Goal: Task Accomplishment & Management: Complete application form

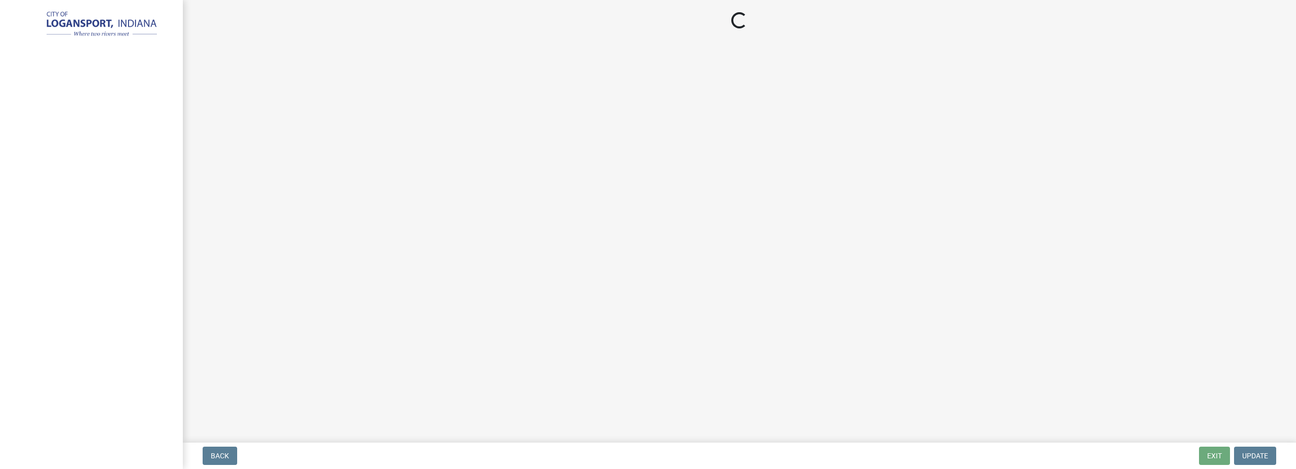
select select "IN"
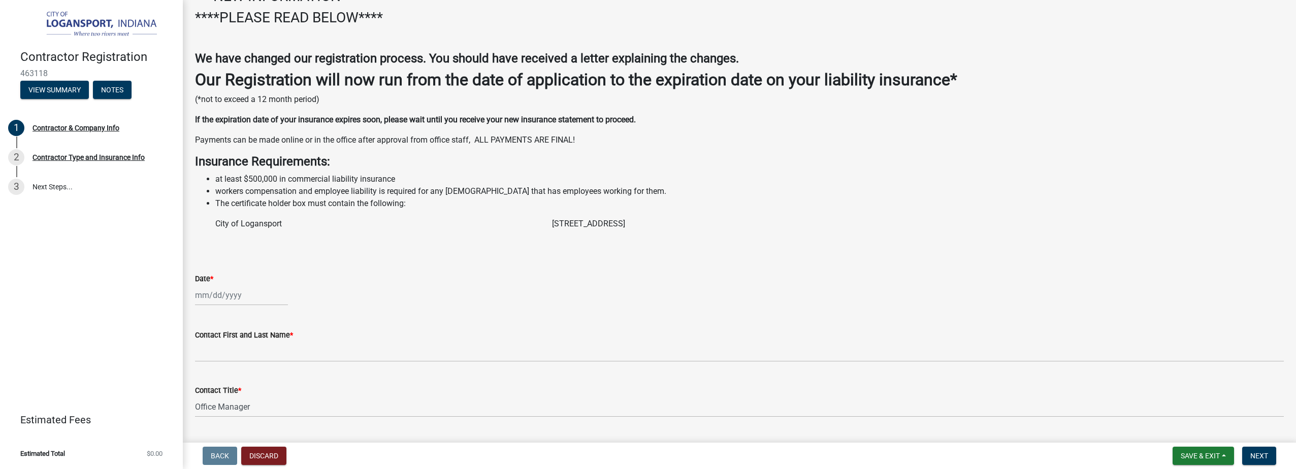
scroll to position [152, 0]
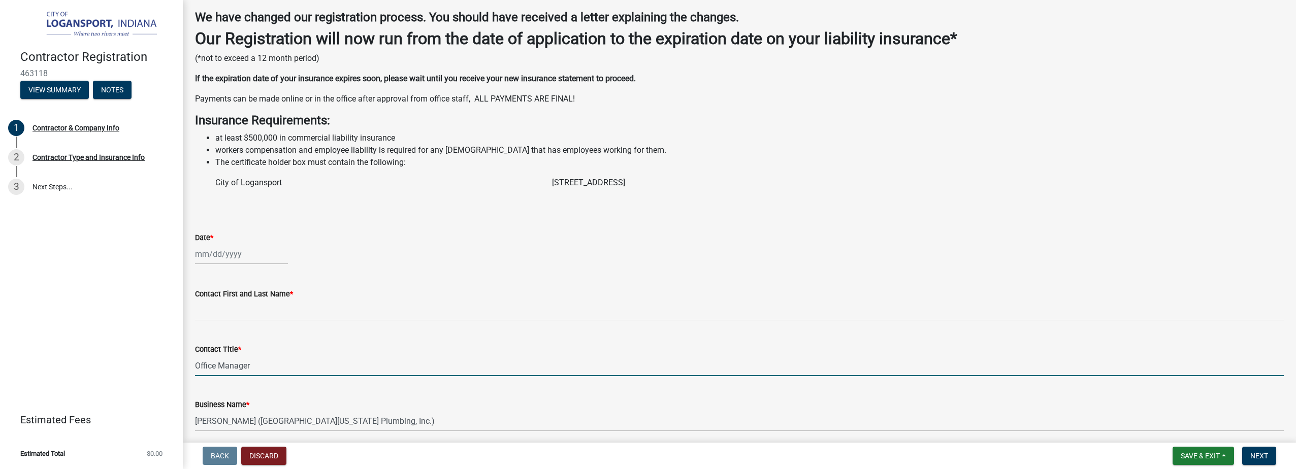
click at [242, 365] on input "Office Manager" at bounding box center [739, 366] width 1089 height 21
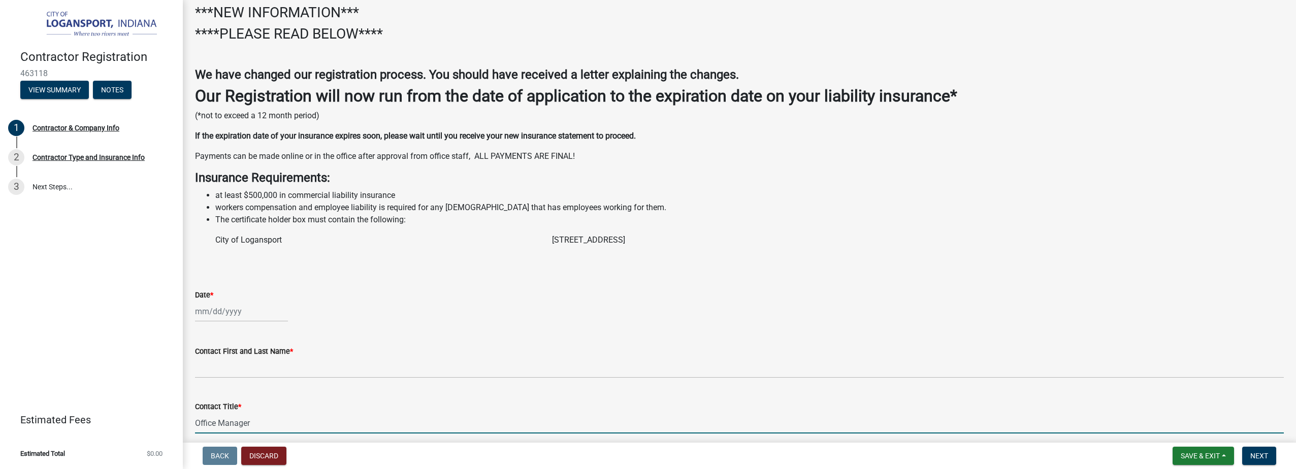
scroll to position [17, 0]
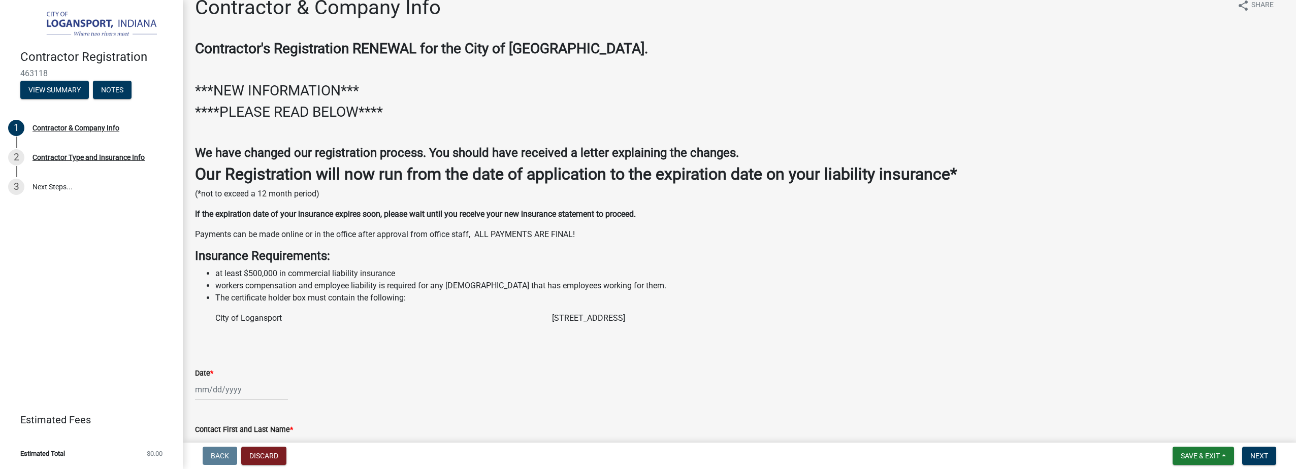
click at [210, 391] on div at bounding box center [241, 389] width 93 height 21
select select "8"
select select "2025"
click at [238, 321] on div "13" at bounding box center [238, 319] width 16 height 16
type input "[DATE]"
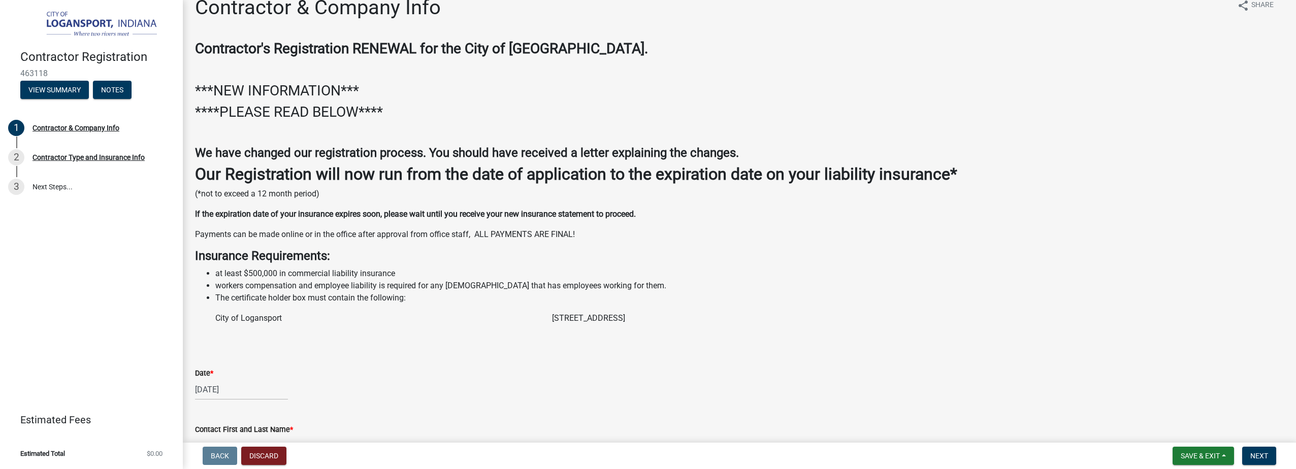
select select "8"
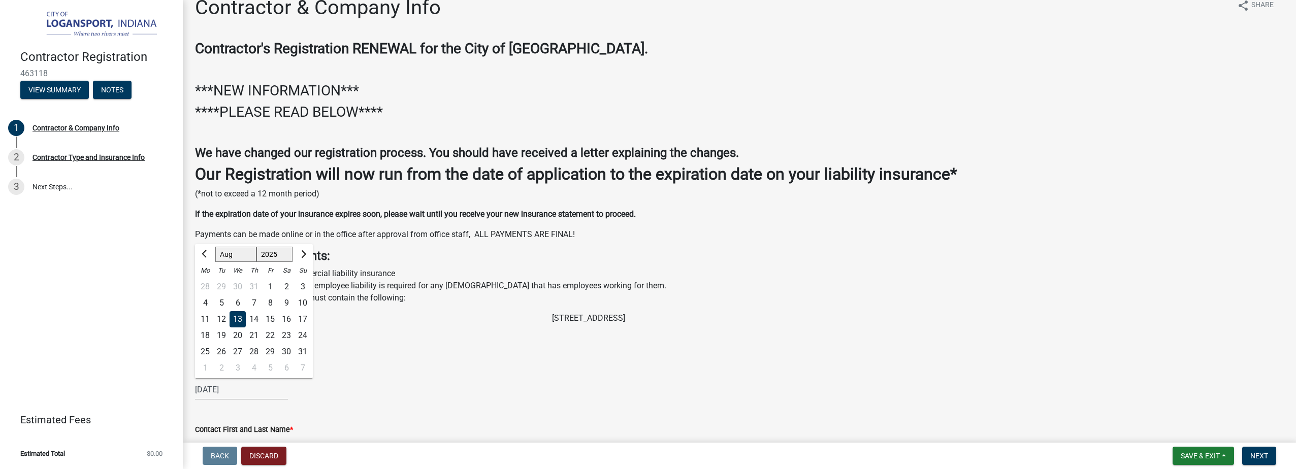
click at [241, 389] on div "[DATE] [PERSON_NAME] Apr May Jun [DATE] Aug Sep Oct Nov [DATE] 1526 1527 1528 1…" at bounding box center [241, 389] width 93 height 21
click at [273, 256] on select "1525 1526 1527 1528 1529 1530 1531 1532 1533 1534 1535 1536 1537 1538 1539 1540…" at bounding box center [275, 254] width 37 height 15
select select "2026"
click at [257, 247] on select "1525 1526 1527 1528 1529 1530 1531 1532 1533 1534 1535 1536 1537 1538 1539 1540…" at bounding box center [275, 254] width 37 height 15
click at [454, 424] on div "Contact First and Last Name *" at bounding box center [739, 430] width 1089 height 12
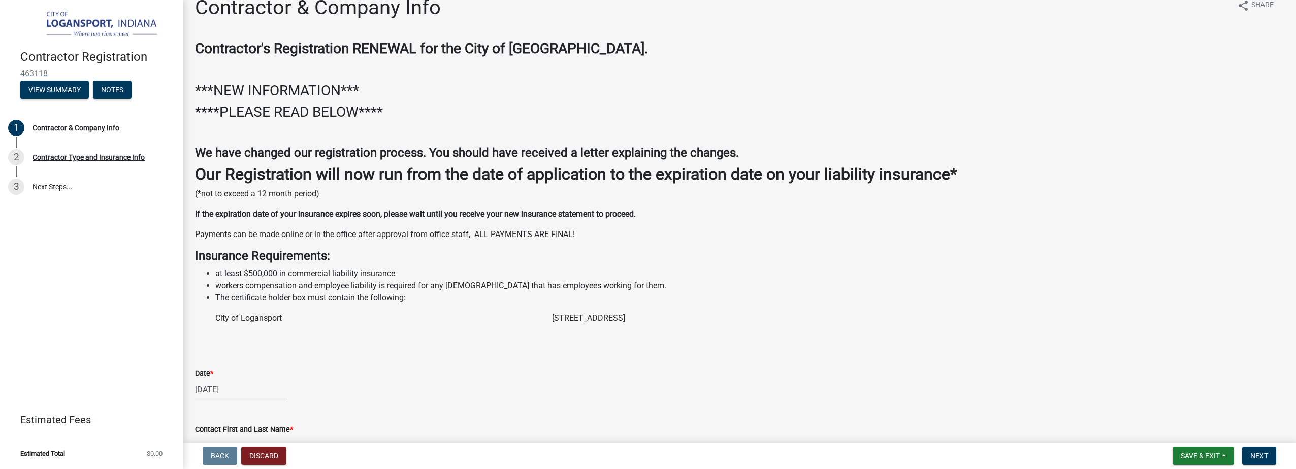
click at [228, 393] on div "[DATE]" at bounding box center [241, 389] width 93 height 21
select select "8"
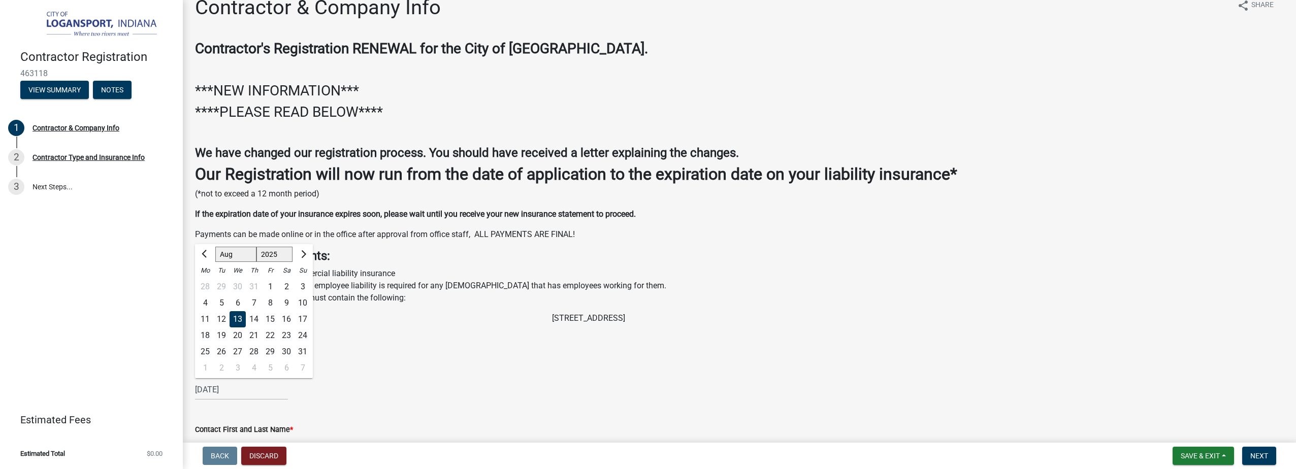
click at [276, 259] on select "1525 1526 1527 1528 1529 1530 1531 1532 1533 1534 1535 1536 1537 1538 1539 1540…" at bounding box center [275, 254] width 37 height 15
select select "2026"
click at [257, 247] on select "1525 1526 1527 1528 1529 1530 1531 1532 1533 1534 1535 1536 1537 1538 1539 1540…" at bounding box center [275, 254] width 37 height 15
drag, startPoint x: 250, startPoint y: 315, endPoint x: 257, endPoint y: 318, distance: 7.7
click at [252, 317] on div "13" at bounding box center [254, 319] width 16 height 16
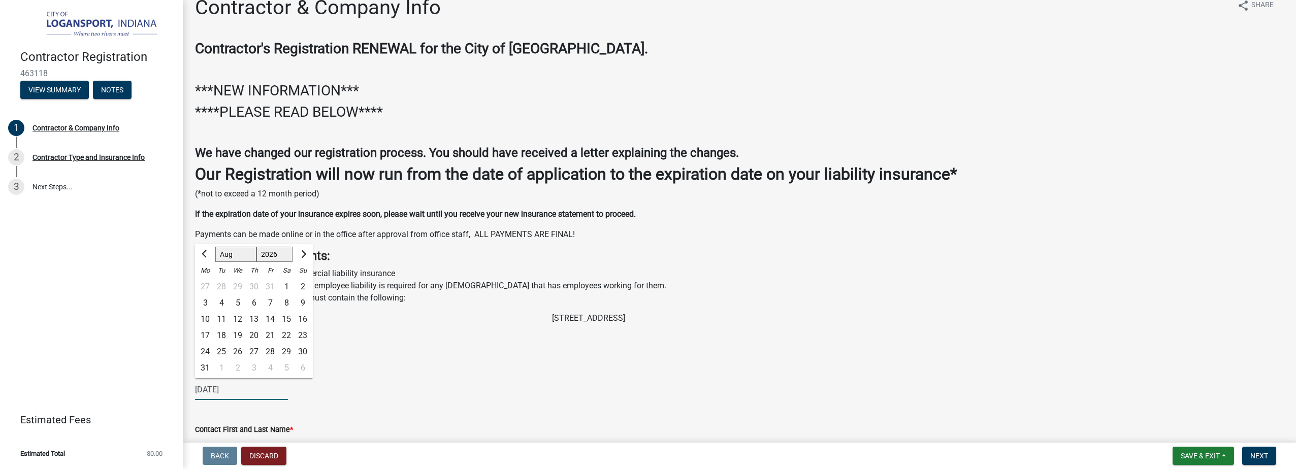
type input "[DATE]"
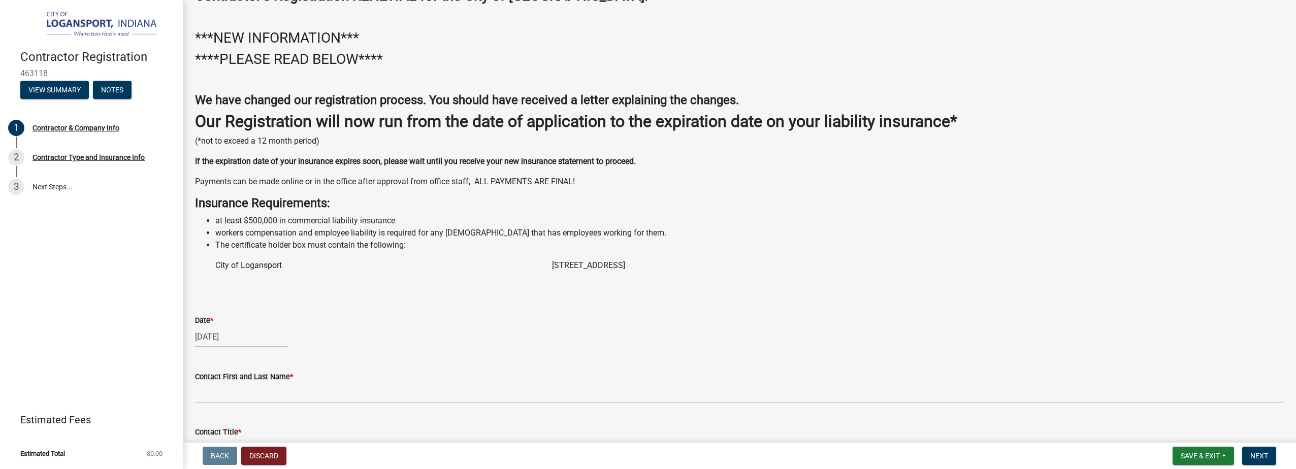
scroll to position [220, 0]
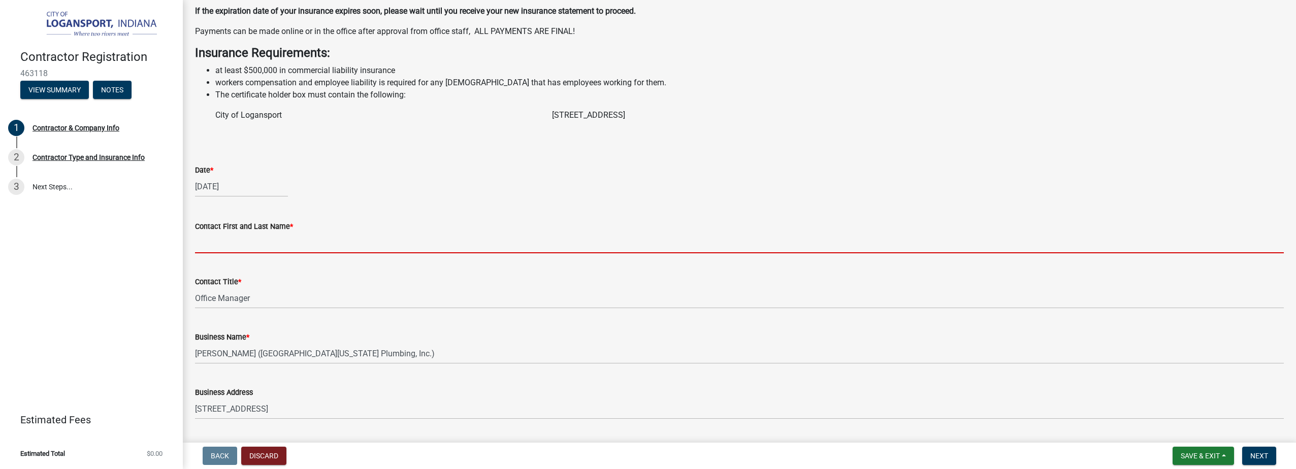
click at [302, 242] on input "Contact First and Last Name *" at bounding box center [739, 243] width 1089 height 21
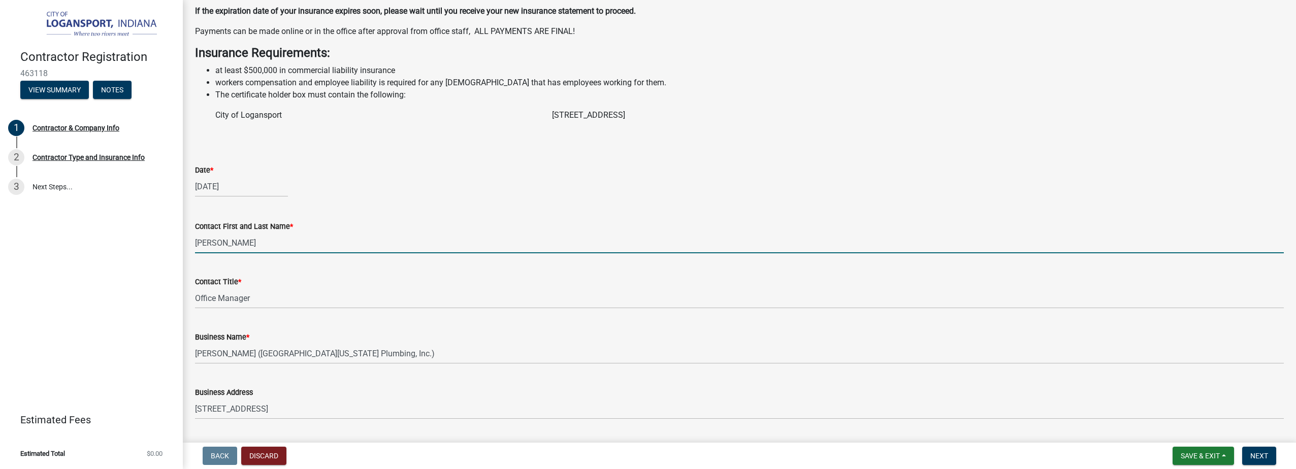
drag, startPoint x: 261, startPoint y: 240, endPoint x: 87, endPoint y: 244, distance: 174.3
click at [87, 244] on div "Contractor Registration 463118 View Summary Notes 1 Contractor & Company Info 2…" at bounding box center [648, 234] width 1296 height 469
type input "[PERSON_NAME]"
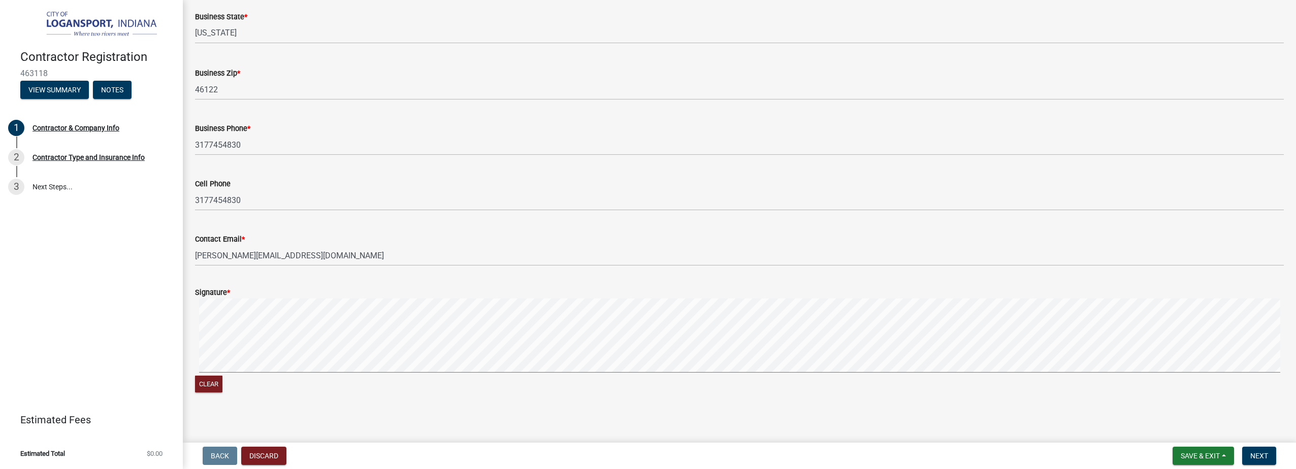
scroll to position [779, 0]
click at [1207, 452] on span "Save & Exit" at bounding box center [1200, 456] width 39 height 8
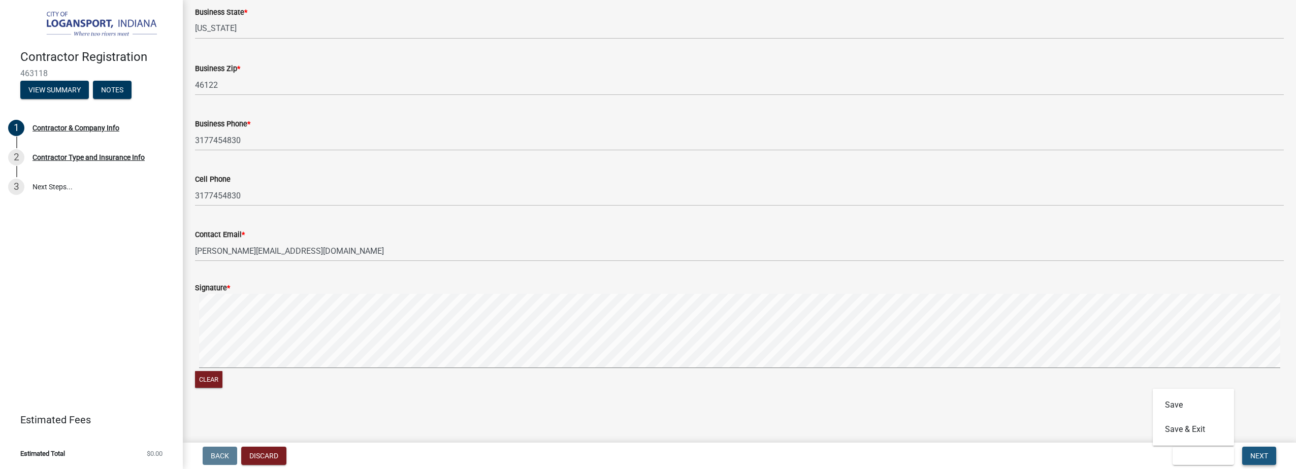
click at [1254, 451] on button "Next" at bounding box center [1259, 456] width 34 height 18
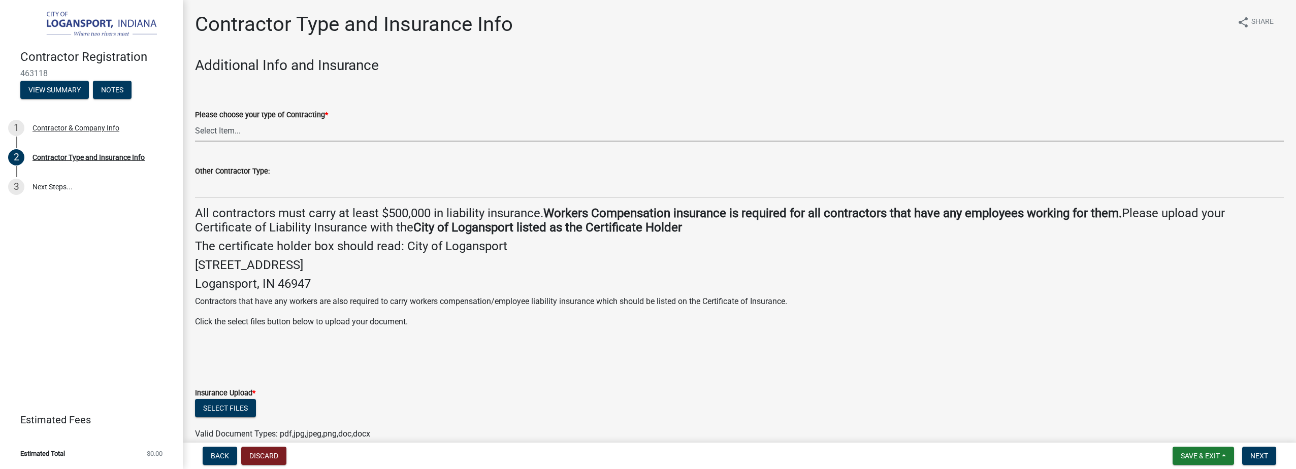
click at [278, 133] on select "Select Item... Plumber General HVAC Other Roofer Tree Service Demolition" at bounding box center [739, 131] width 1089 height 21
click at [195, 121] on select "Select Item... Plumber General HVAC Other Roofer Tree Service Demolition" at bounding box center [739, 131] width 1089 height 21
select select "29f819c5-39ac-4382-856d-46ce75f9554b"
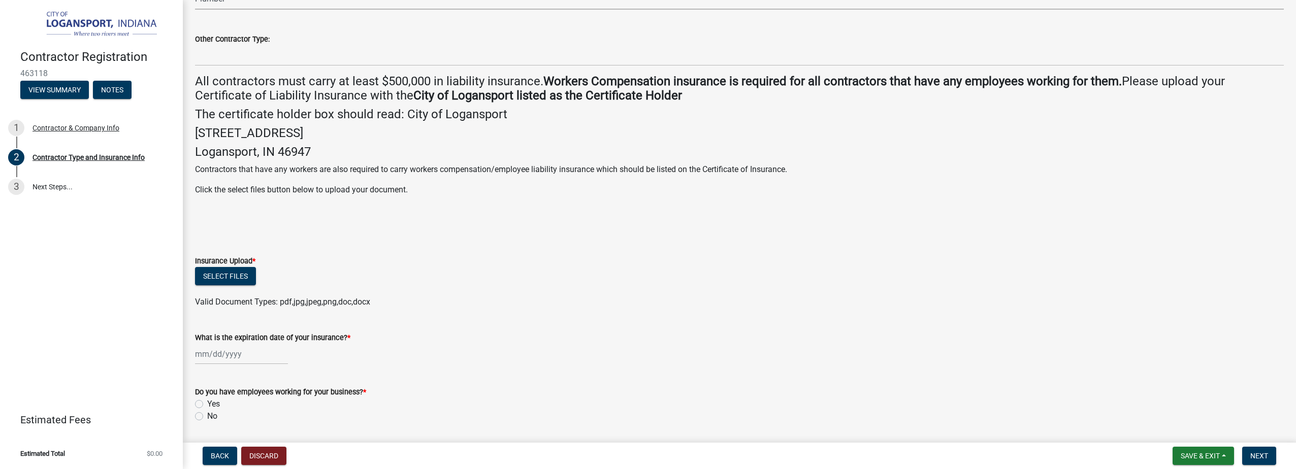
scroll to position [152, 0]
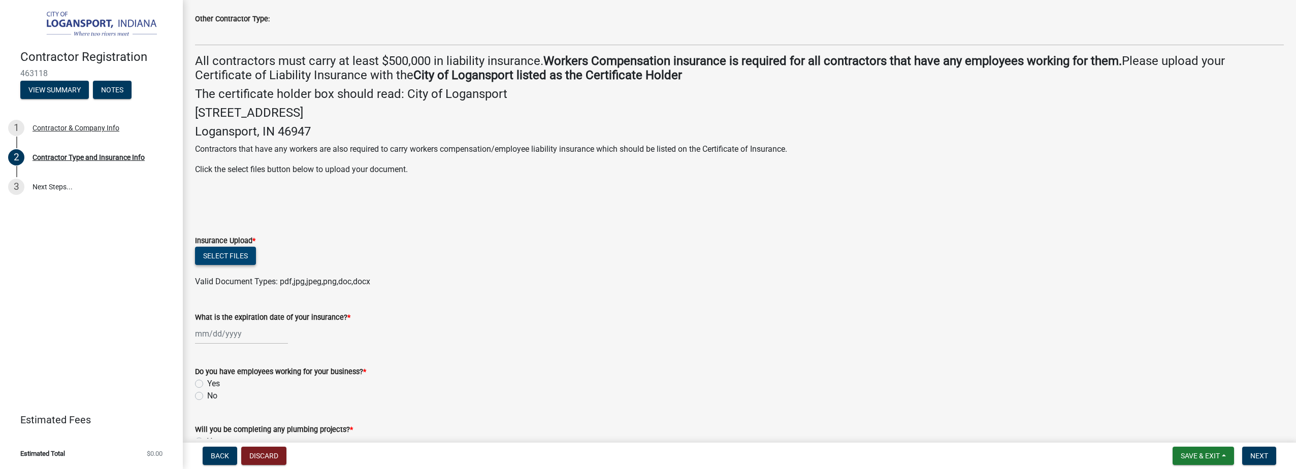
click at [240, 257] on button "Select files" at bounding box center [225, 256] width 61 height 18
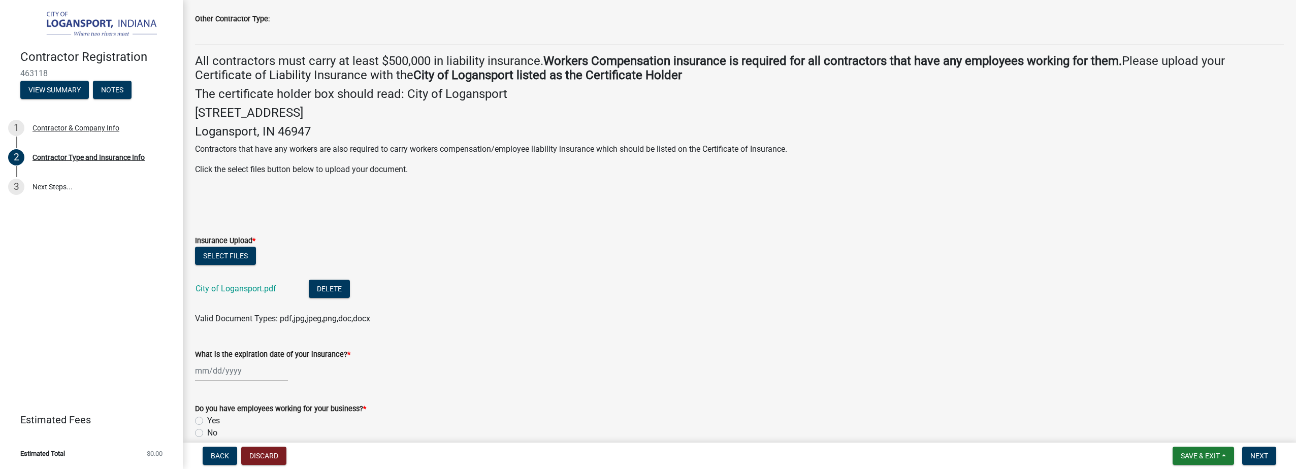
select select "8"
click at [205, 370] on div "[PERSON_NAME] Feb Mar Apr [PERSON_NAME][DATE] Oct Nov [DATE] 1526 1527 1528 152…" at bounding box center [241, 371] width 93 height 21
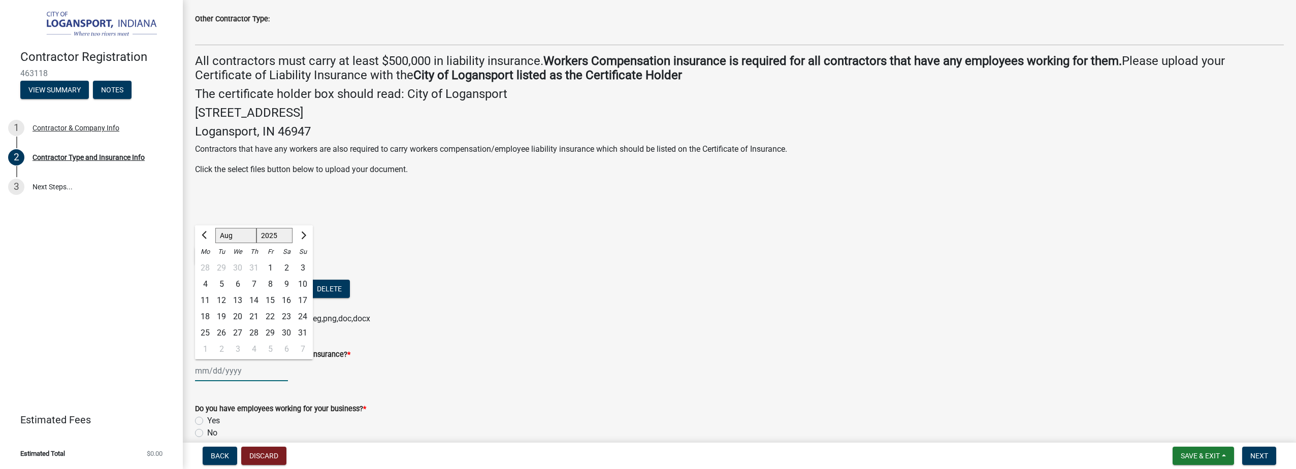
click at [283, 239] on select "1525 1526 1527 1528 1529 1530 1531 1532 1533 1534 1535 1536 1537 1538 1539 1540…" at bounding box center [275, 236] width 37 height 15
select select "2026"
click at [257, 229] on select "1525 1526 1527 1528 1529 1530 1531 1532 1533 1534 1535 1536 1537 1538 1539 1540…" at bounding box center [275, 236] width 37 height 15
click at [256, 298] on div "13" at bounding box center [254, 301] width 16 height 16
type input "[DATE]"
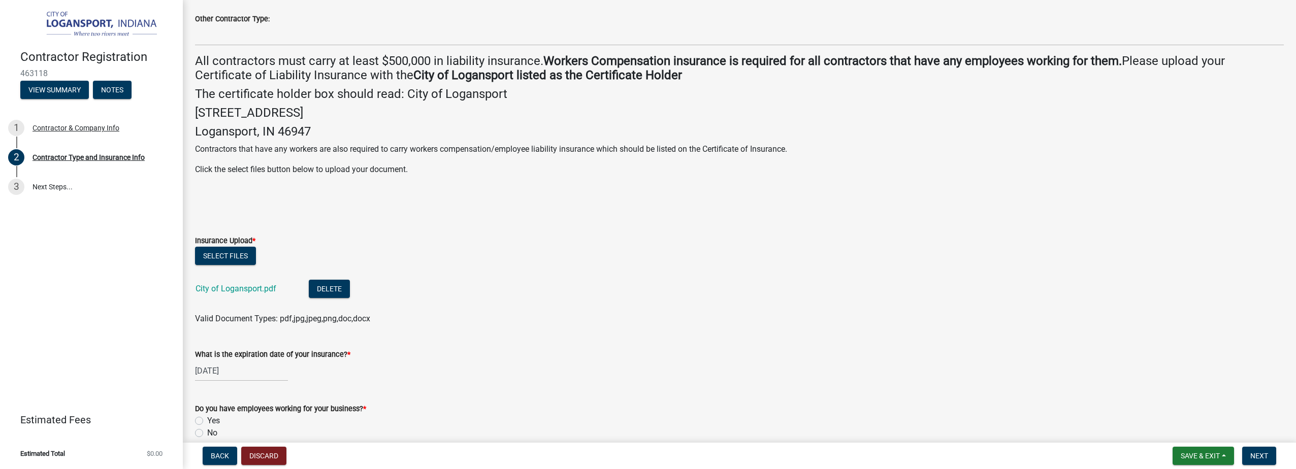
click at [501, 343] on div "What is the expiration date of your insurance? * [DATE]" at bounding box center [739, 357] width 1089 height 47
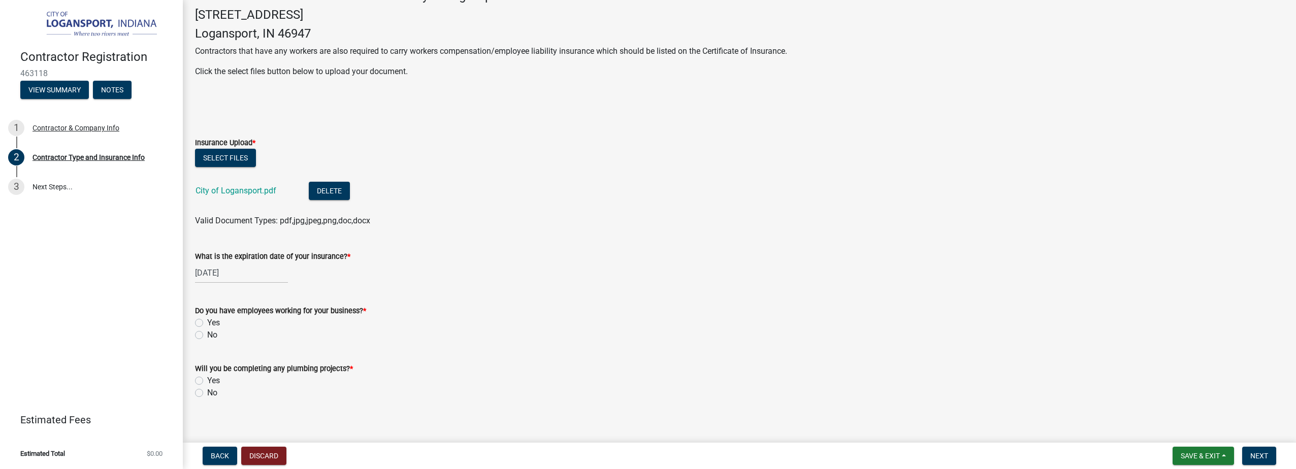
scroll to position [260, 0]
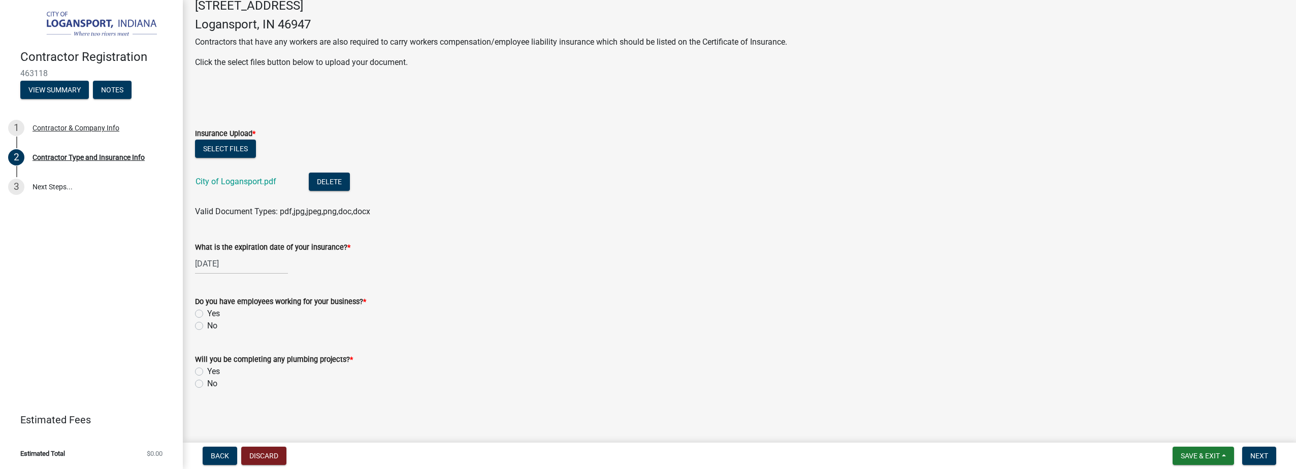
click at [203, 311] on div "Yes" at bounding box center [739, 314] width 1089 height 12
click at [207, 314] on label "Yes" at bounding box center [213, 314] width 13 height 12
click at [207, 314] on input "Yes" at bounding box center [210, 311] width 7 height 7
radio input "true"
click at [207, 374] on label "Yes" at bounding box center [213, 372] width 13 height 12
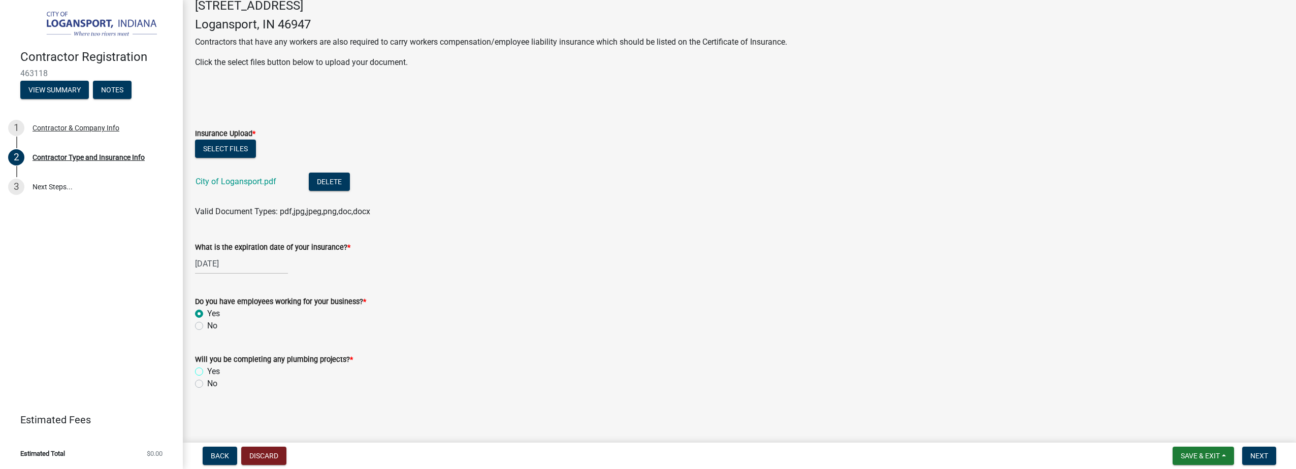
click at [207, 372] on input "Yes" at bounding box center [210, 369] width 7 height 7
radio input "true"
click at [1266, 452] on span "Next" at bounding box center [1260, 456] width 18 height 8
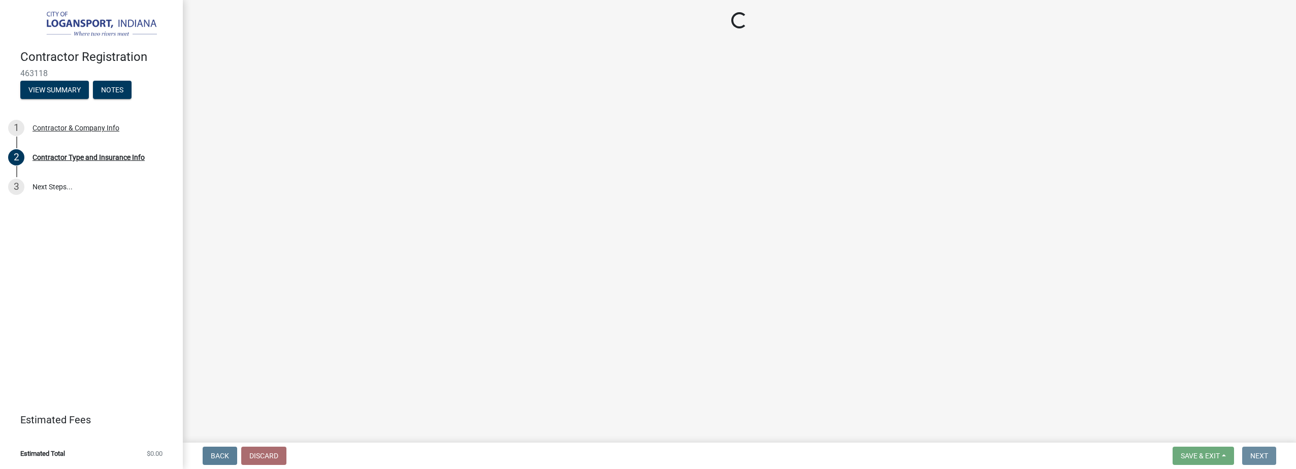
scroll to position [0, 0]
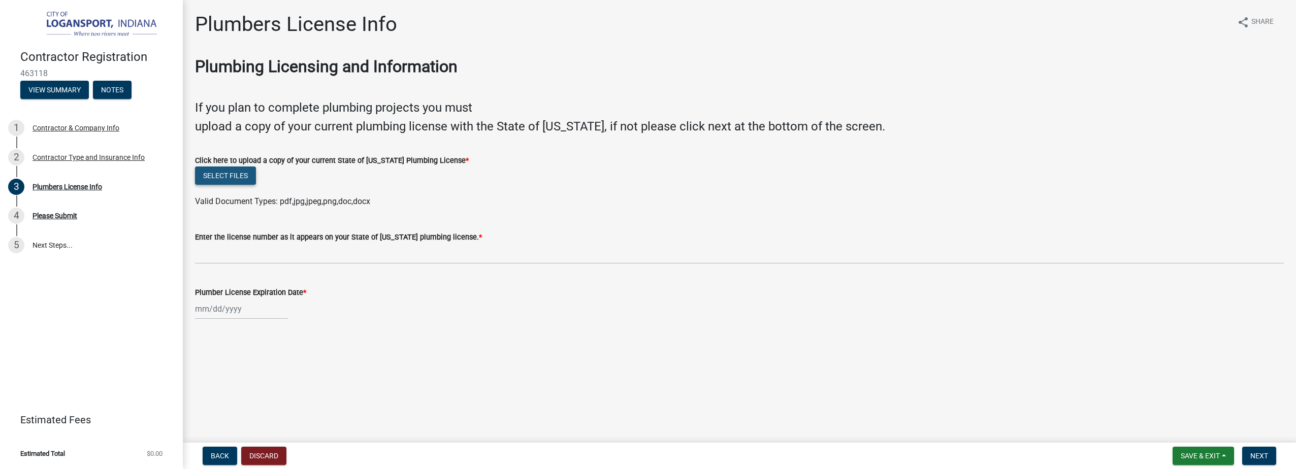
click at [232, 171] on button "Select files" at bounding box center [225, 176] width 61 height 18
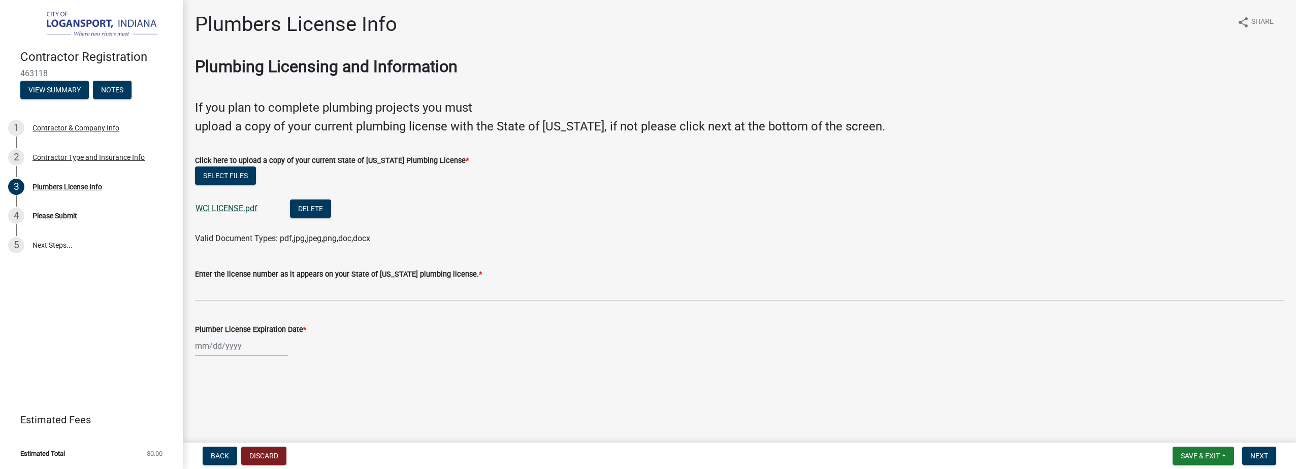
click at [241, 205] on link "WCI LICENSE.pdf" at bounding box center [227, 209] width 62 height 10
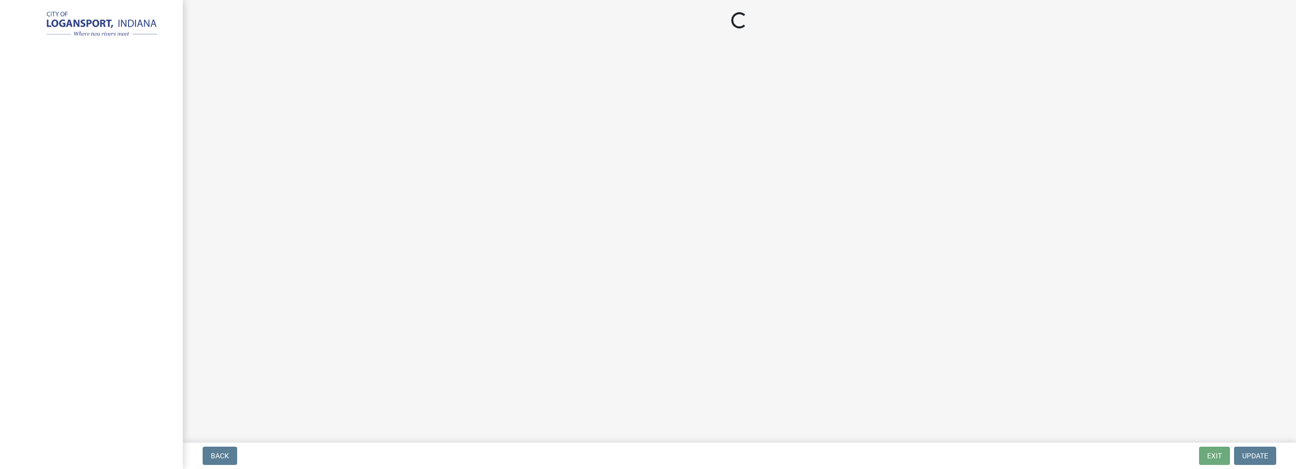
select select "IN"
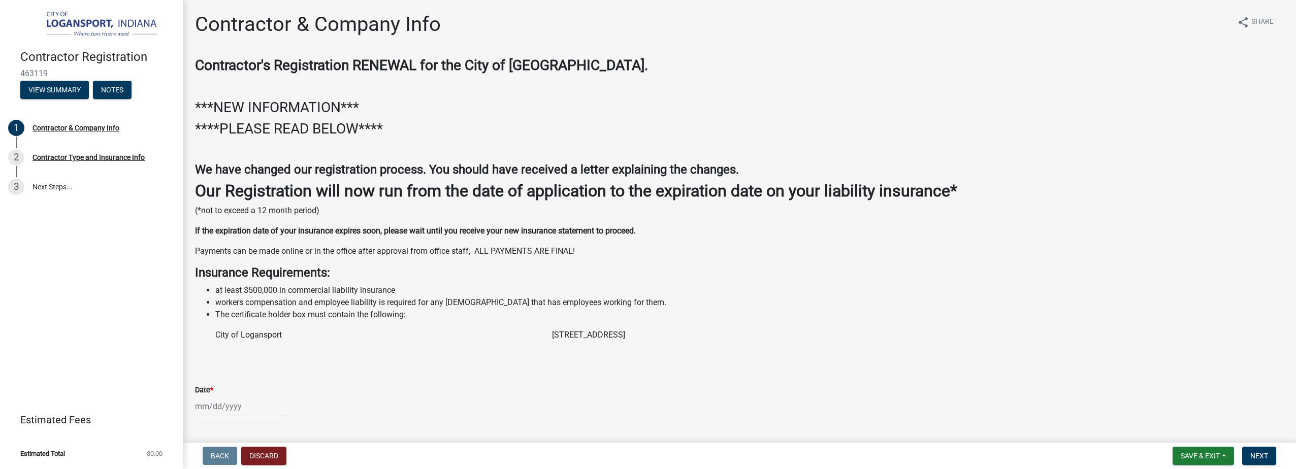
select select "8"
click at [199, 410] on div "[PERSON_NAME] Feb Mar Apr [PERSON_NAME][DATE] Oct Nov [DATE] 1526 1527 1528 152…" at bounding box center [241, 406] width 93 height 21
click at [271, 272] on select "1525 1526 1527 1528 1529 1530 1531 1532 1533 1534 1535 1536 1537 1538 1539 1540…" at bounding box center [275, 271] width 37 height 15
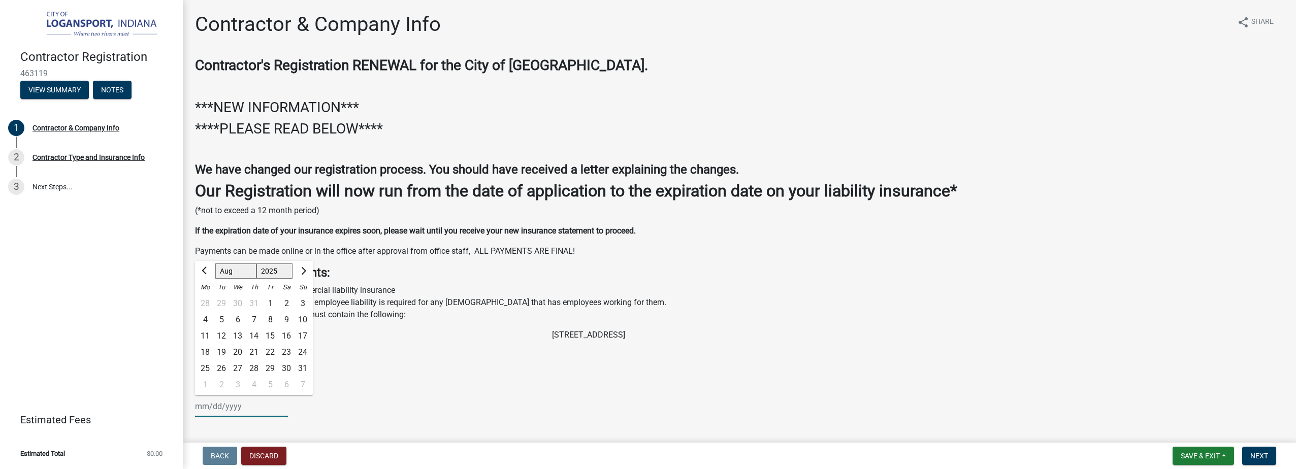
select select "2026"
click at [257, 264] on select "1525 1526 1527 1528 1529 1530 1531 1532 1533 1534 1535 1536 1537 1538 1539 1540…" at bounding box center [275, 271] width 37 height 15
click at [257, 335] on div "13" at bounding box center [254, 336] width 16 height 16
type input "[DATE]"
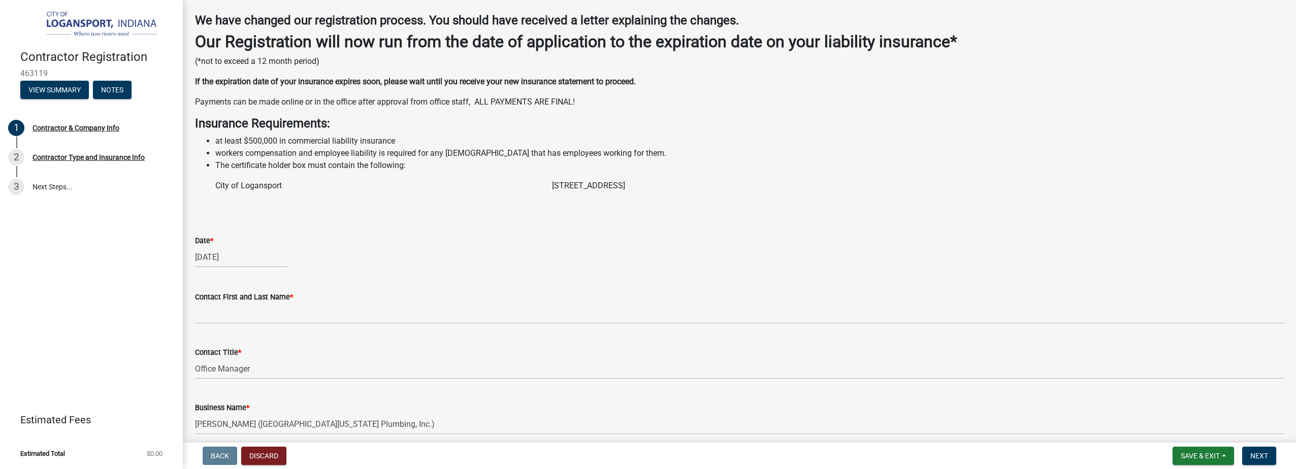
scroll to position [152, 0]
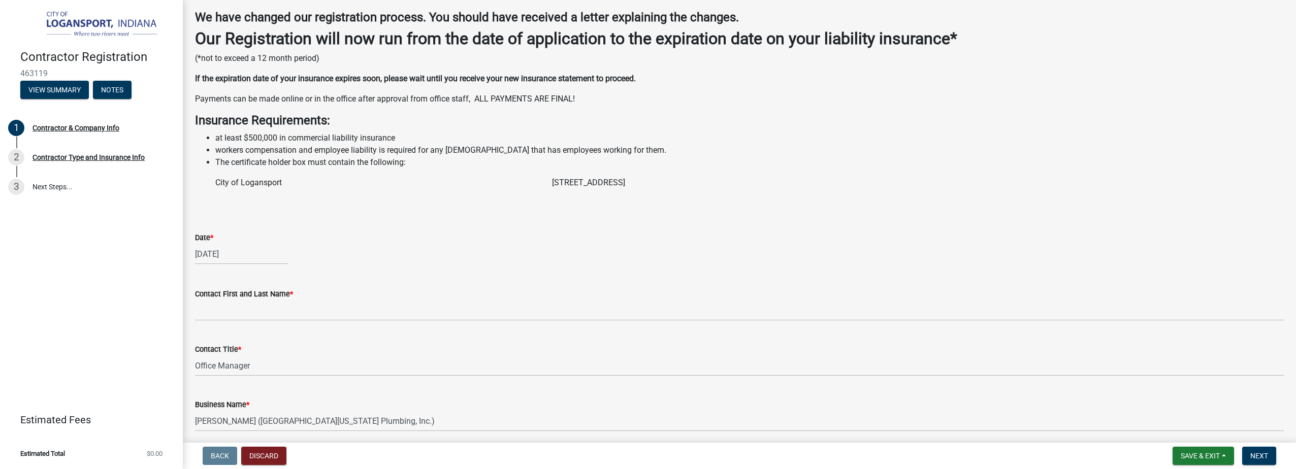
click at [273, 299] on div "Contact First and Last Name *" at bounding box center [739, 294] width 1089 height 12
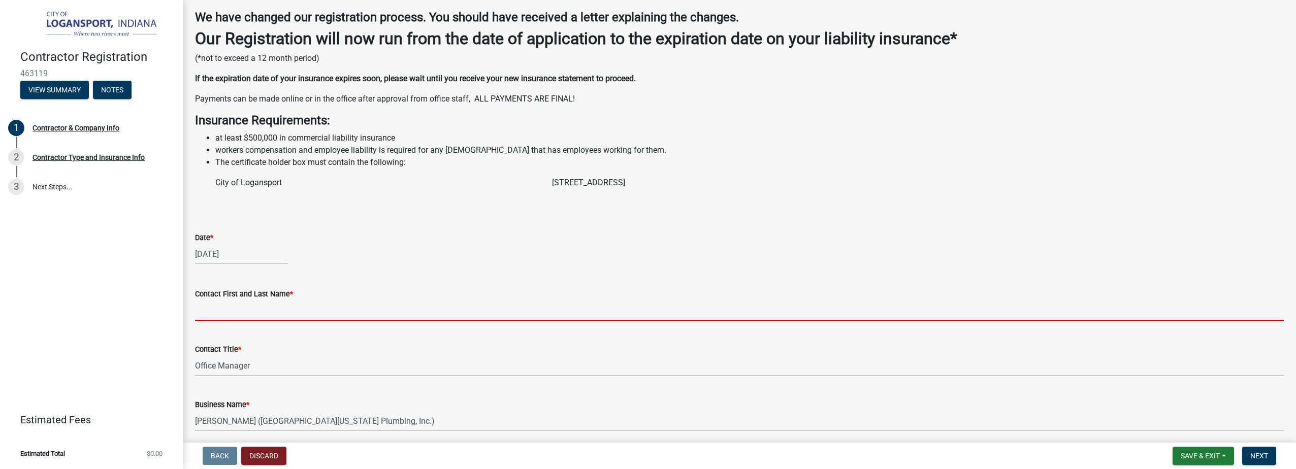
click at [271, 310] on input "Contact First and Last Name *" at bounding box center [739, 310] width 1089 height 21
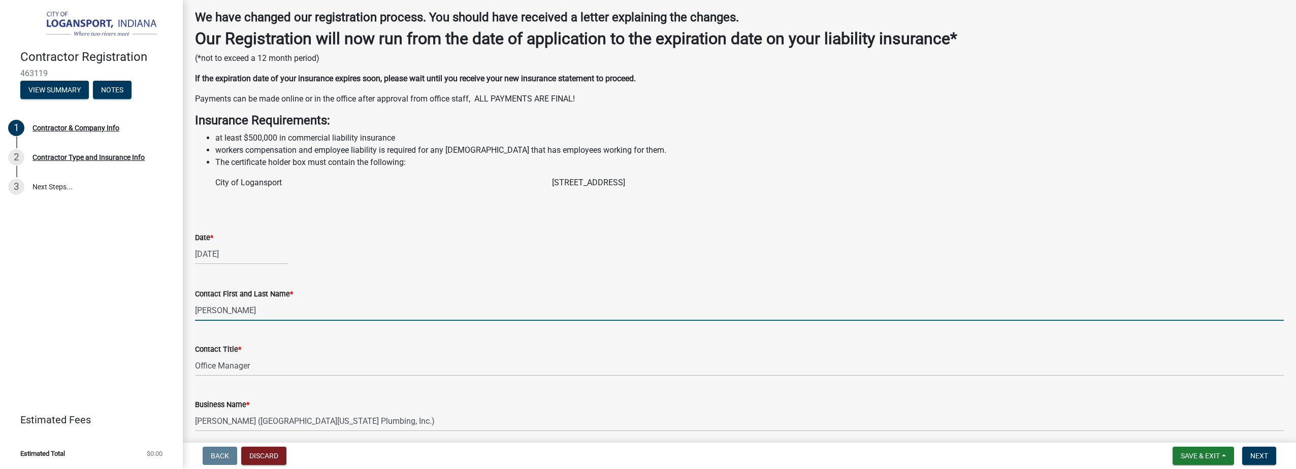
type input "[PERSON_NAME]"
click at [233, 309] on input "[PERSON_NAME]" at bounding box center [739, 310] width 1089 height 21
drag, startPoint x: 243, startPoint y: 312, endPoint x: 50, endPoint y: 290, distance: 194.3
click at [50, 290] on div "Contractor Registration 463119 View Summary Notes 1 Contractor & Company Info 2…" at bounding box center [648, 234] width 1296 height 469
type input "[PERSON_NAME]"
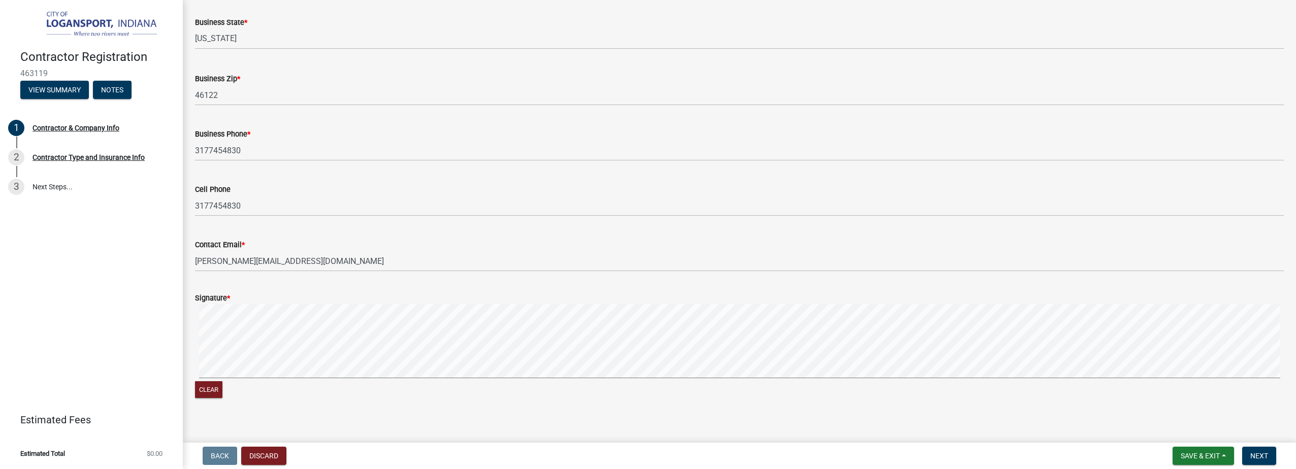
scroll to position [779, 0]
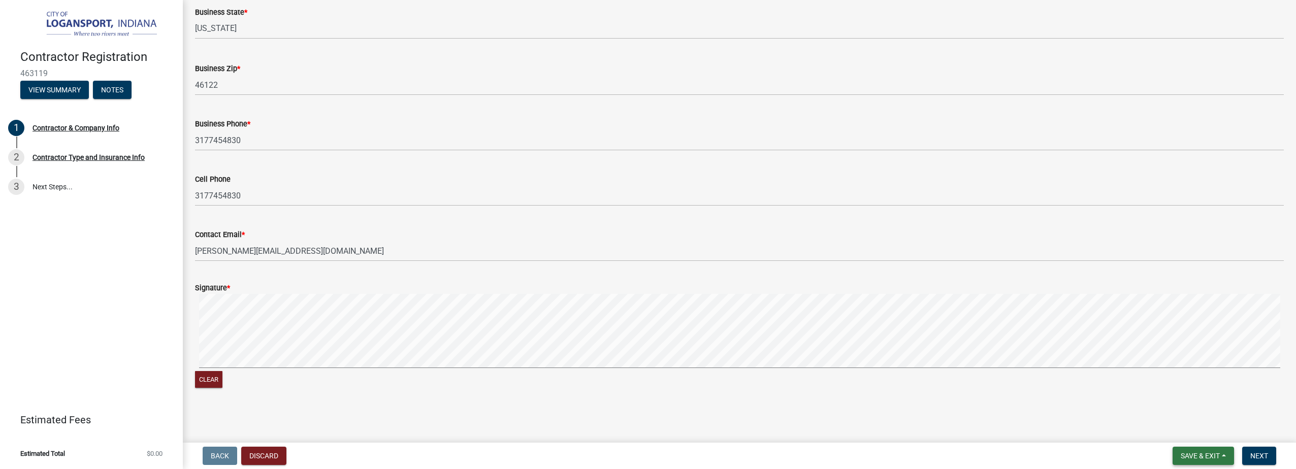
click at [1226, 458] on button "Save & Exit" at bounding box center [1203, 456] width 61 height 18
click at [1184, 402] on button "Save" at bounding box center [1193, 405] width 81 height 24
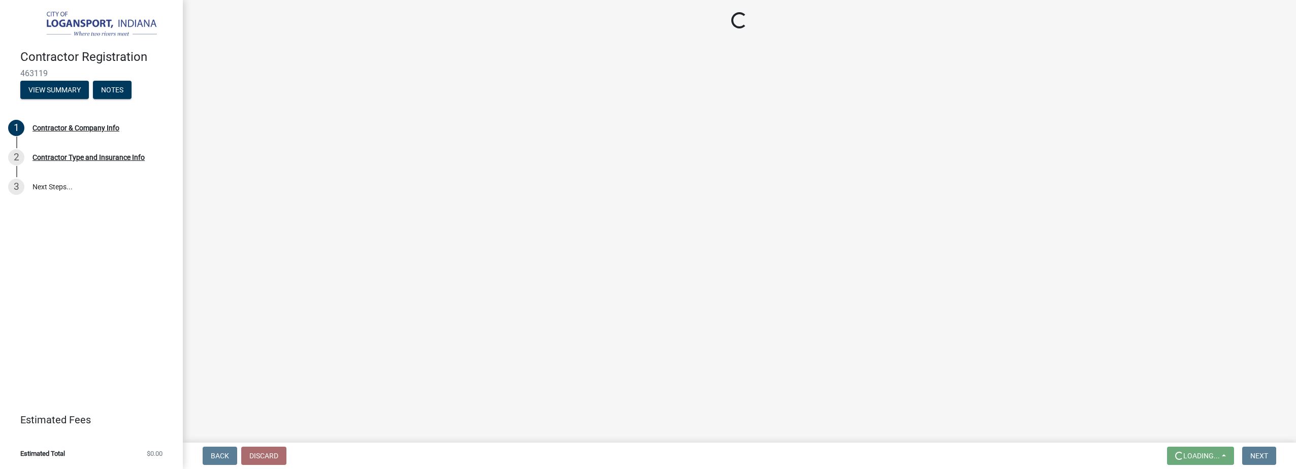
scroll to position [0, 0]
select select "IN"
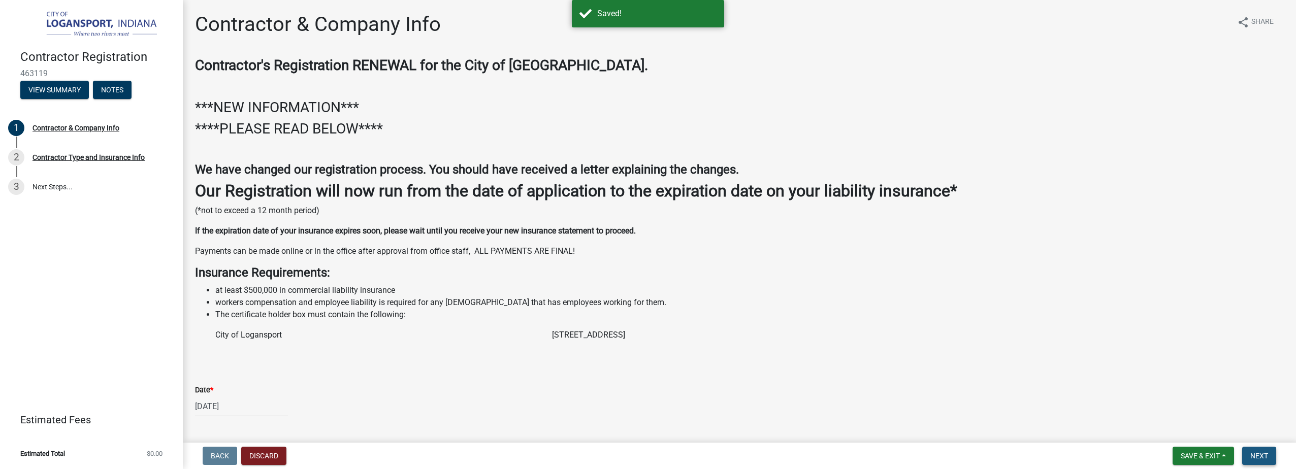
click at [1261, 455] on span "Next" at bounding box center [1260, 456] width 18 height 8
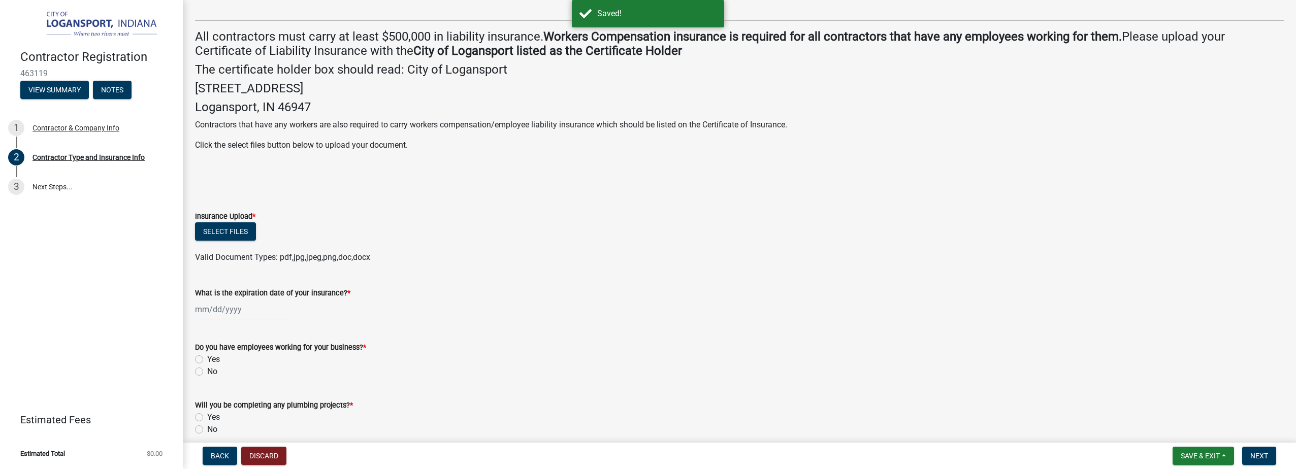
scroll to position [203, 0]
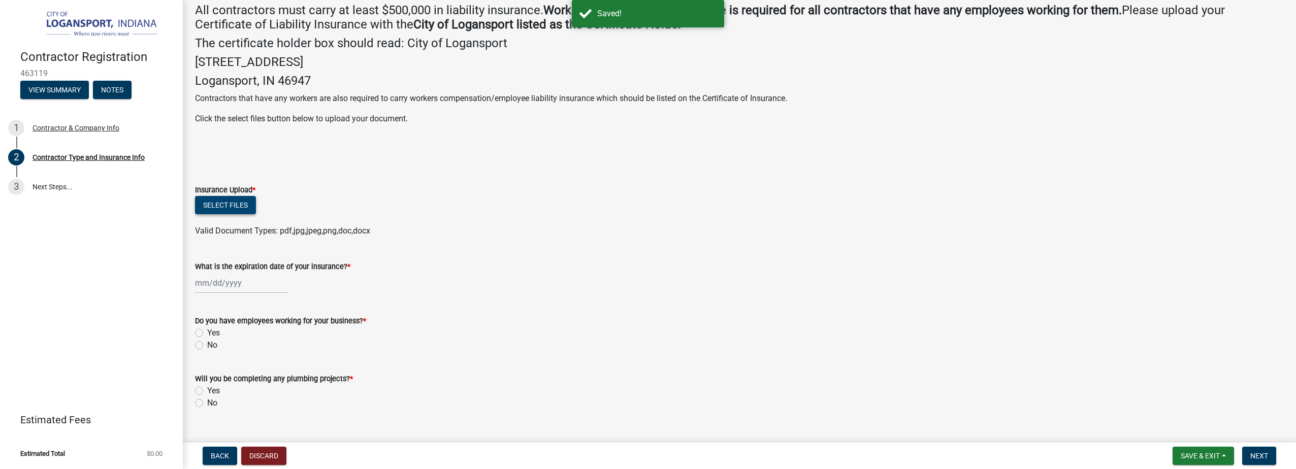
click at [215, 205] on button "Select files" at bounding box center [225, 205] width 61 height 18
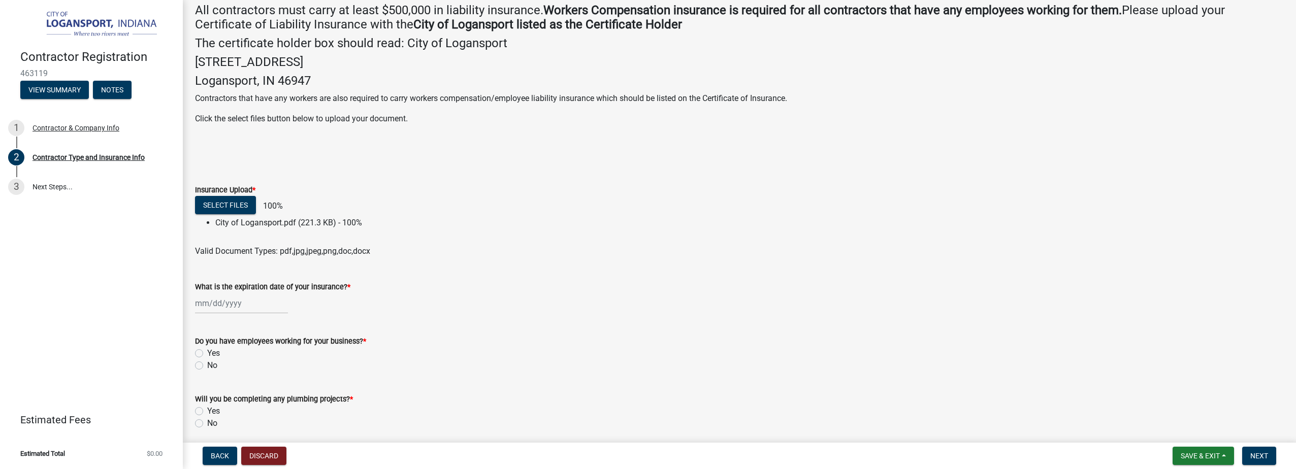
click at [235, 304] on div at bounding box center [241, 303] width 93 height 21
select select "8"
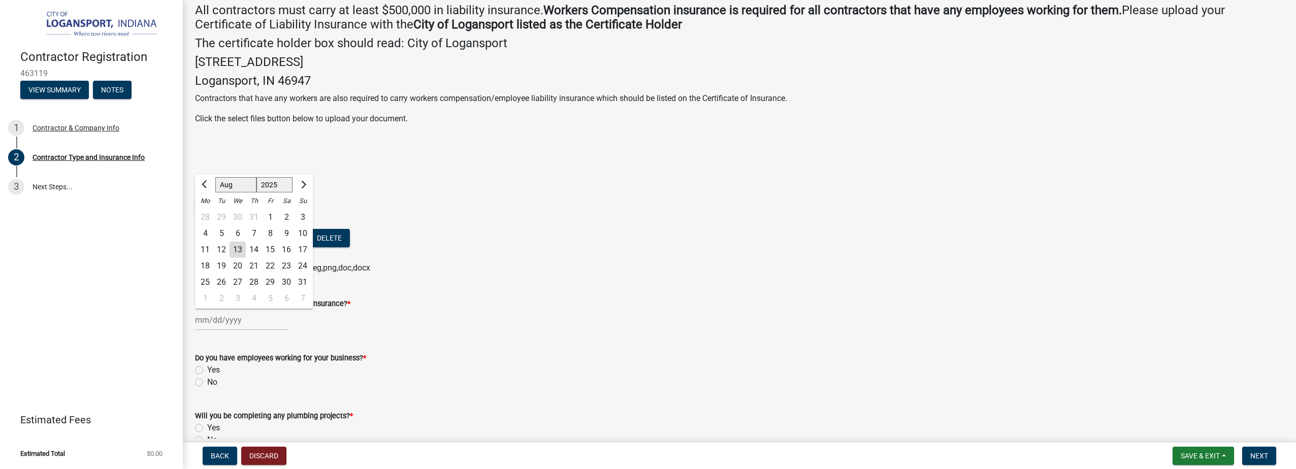
click at [274, 187] on select "1525 1526 1527 1528 1529 1530 1531 1532 1533 1534 1535 1536 1537 1538 1539 1540…" at bounding box center [275, 185] width 37 height 15
select select "2026"
click at [257, 178] on select "1525 1526 1527 1528 1529 1530 1531 1532 1533 1534 1535 1536 1537 1538 1539 1540…" at bounding box center [275, 185] width 37 height 15
click at [251, 246] on div "13" at bounding box center [254, 250] width 16 height 16
type input "[DATE]"
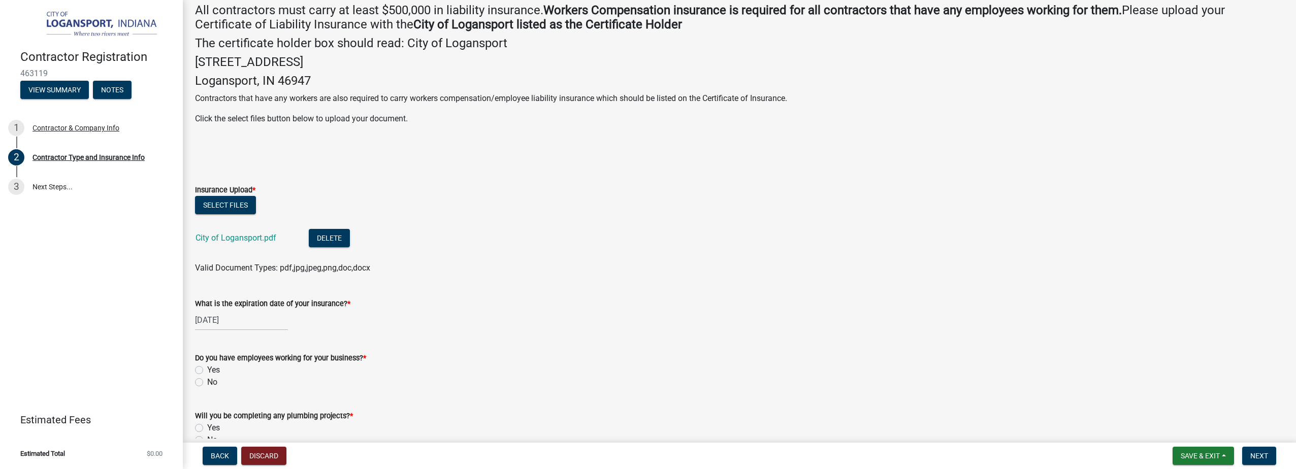
scroll to position [260, 0]
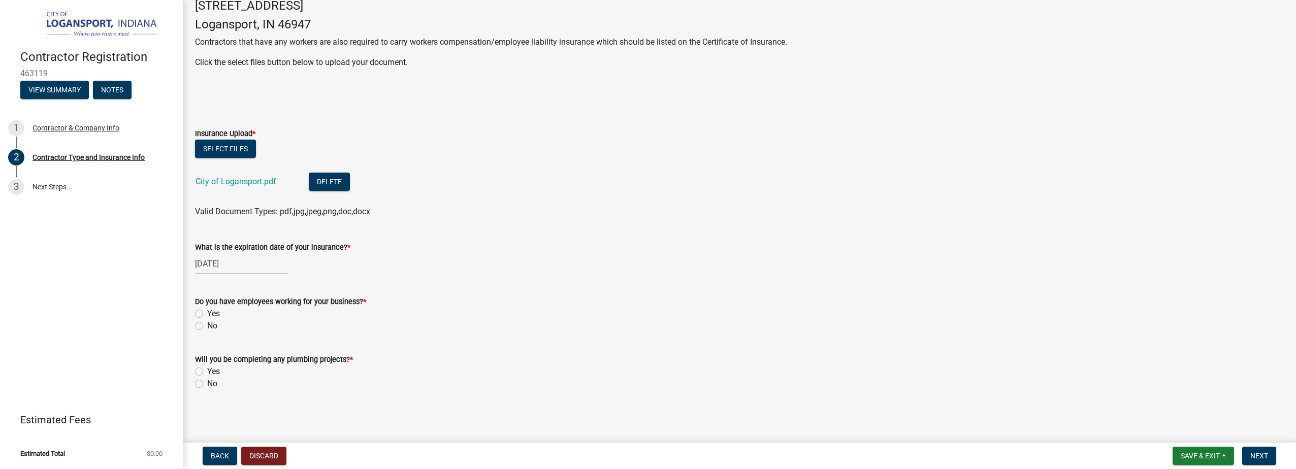
click at [207, 314] on label "Yes" at bounding box center [213, 314] width 13 height 12
click at [207, 314] on input "Yes" at bounding box center [210, 311] width 7 height 7
radio input "true"
click at [195, 367] on div "Will you be completing any plumbing projects? * Yes No" at bounding box center [739, 365] width 1104 height 49
click at [205, 372] on div "Yes" at bounding box center [739, 372] width 1089 height 12
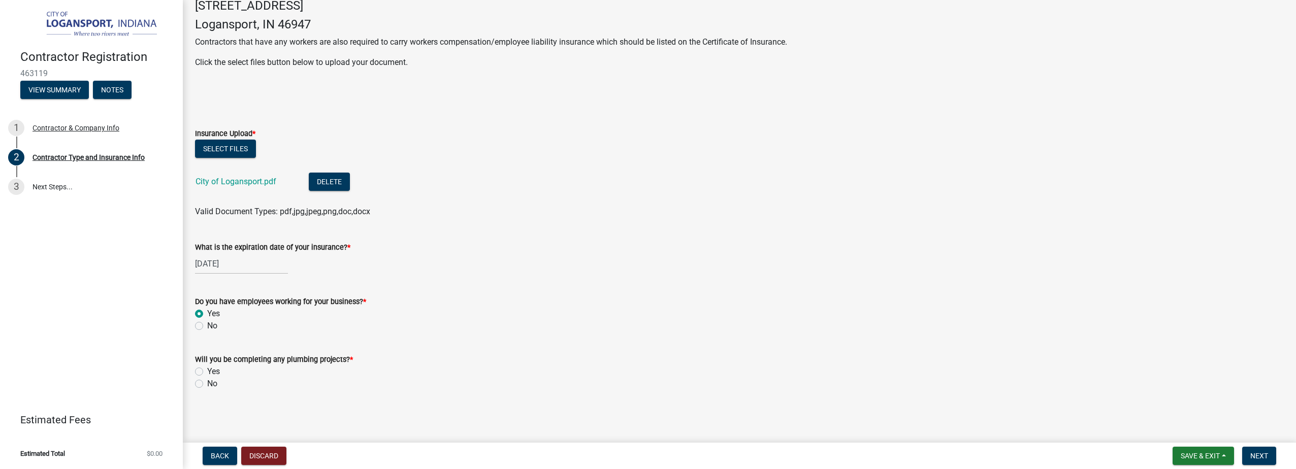
click at [207, 371] on label "Yes" at bounding box center [213, 372] width 13 height 12
click at [207, 371] on input "Yes" at bounding box center [210, 369] width 7 height 7
radio input "true"
click at [1225, 451] on button "Save & Exit" at bounding box center [1203, 456] width 61 height 18
click at [1207, 405] on button "Save" at bounding box center [1193, 405] width 81 height 24
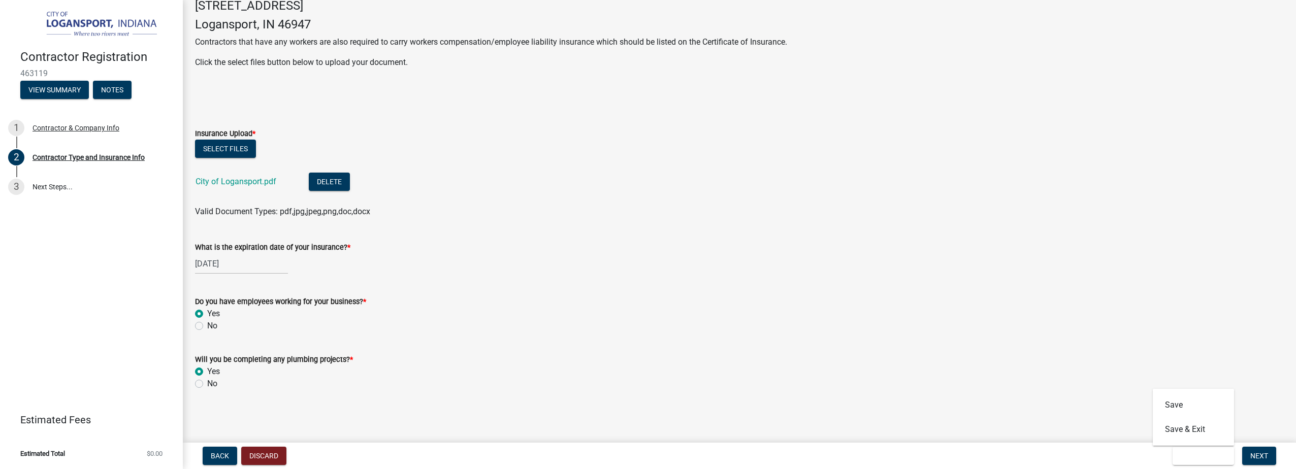
scroll to position [0, 0]
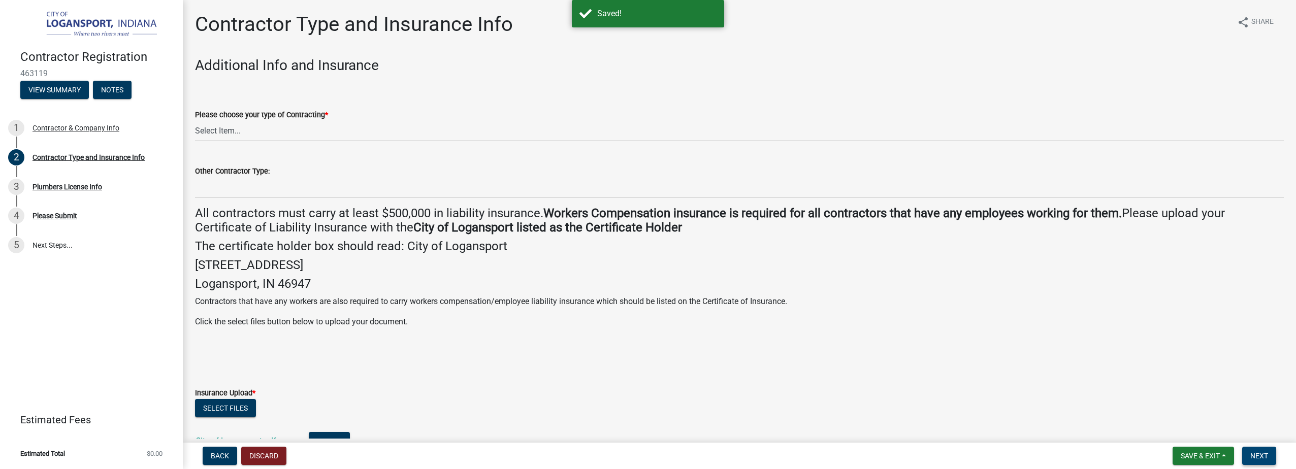
click at [1261, 457] on span "Next" at bounding box center [1260, 456] width 18 height 8
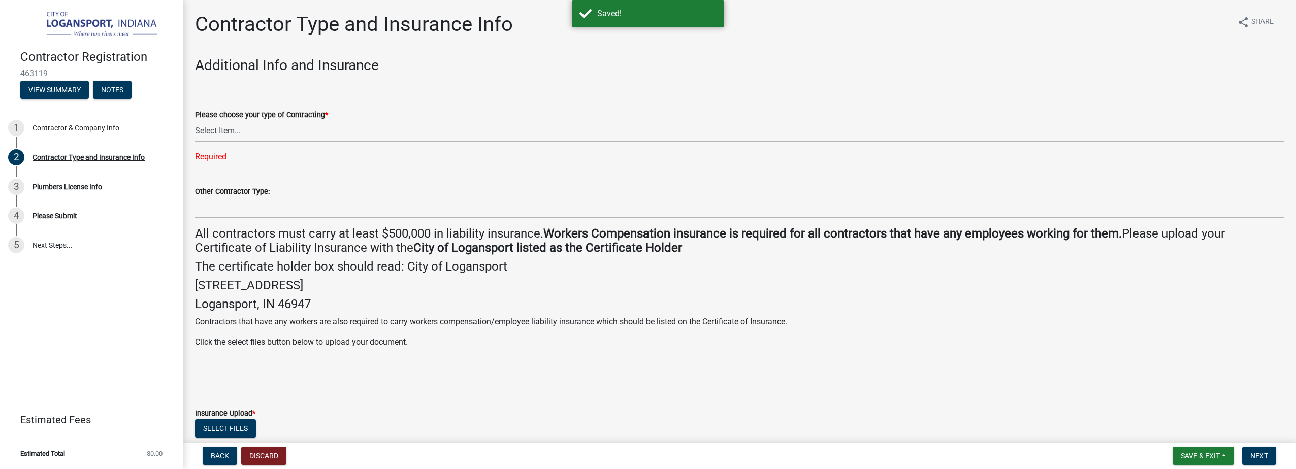
click at [239, 133] on select "Select Item... Plumber General HVAC Other Roofer Tree Service Demolition" at bounding box center [739, 131] width 1089 height 21
click at [195, 121] on select "Select Item... Plumber General HVAC Other Roofer Tree Service Demolition" at bounding box center [739, 131] width 1089 height 21
select select "29f819c5-39ac-4382-856d-46ce75f9554b"
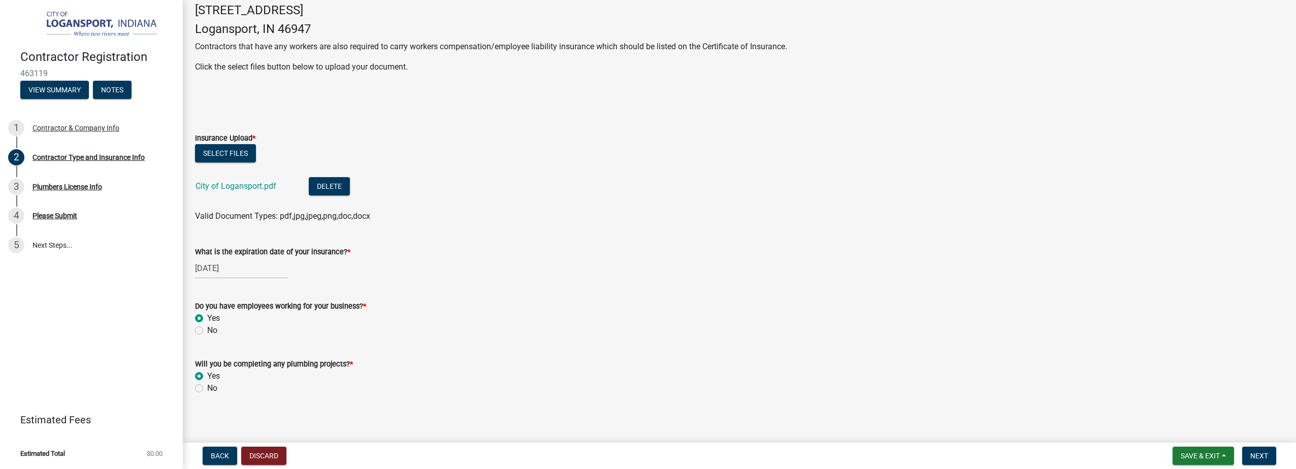
scroll to position [260, 0]
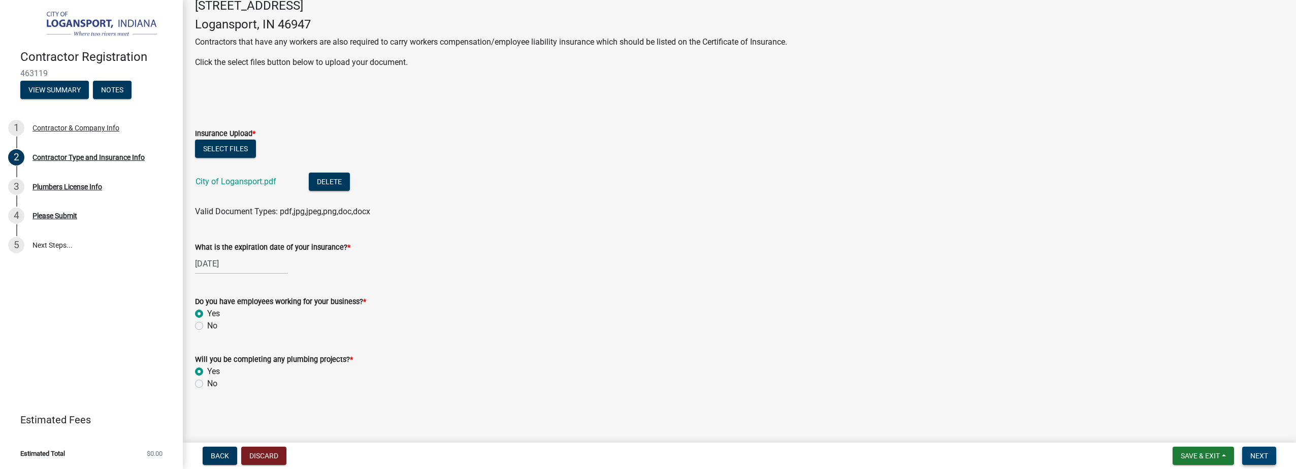
click at [1254, 457] on span "Next" at bounding box center [1260, 456] width 18 height 8
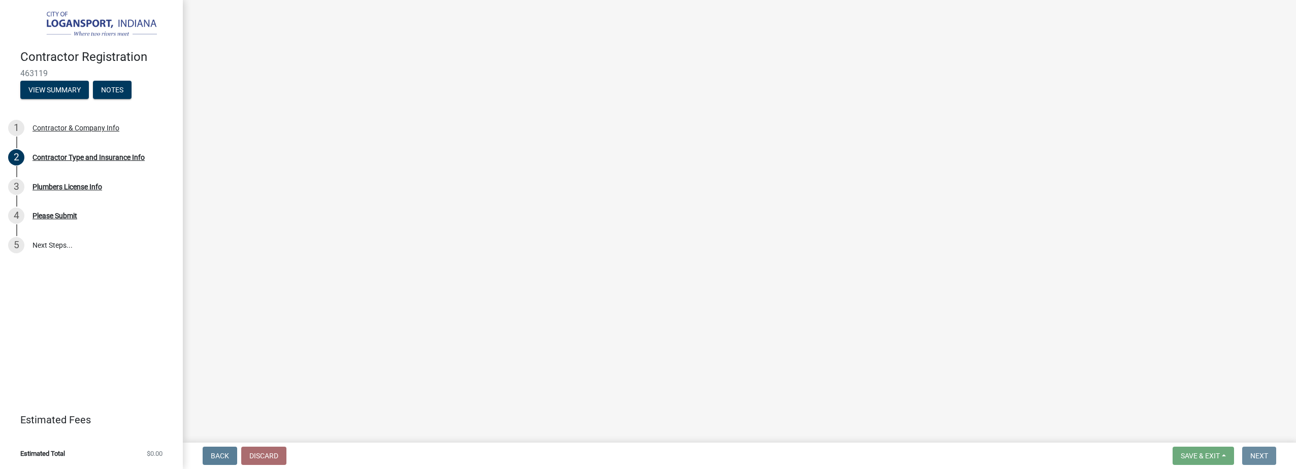
scroll to position [0, 0]
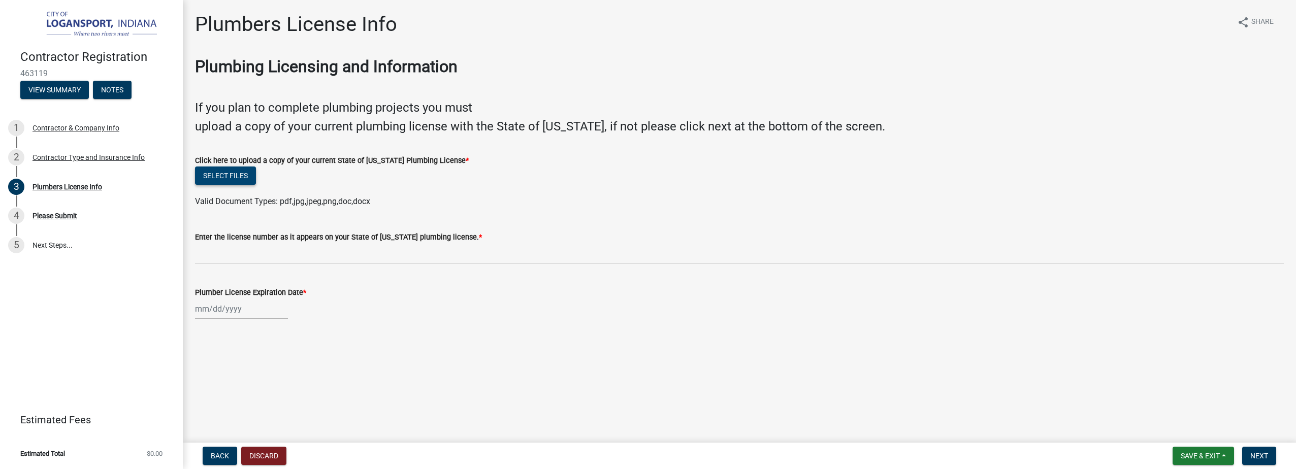
click at [211, 175] on button "Select files" at bounding box center [225, 176] width 61 height 18
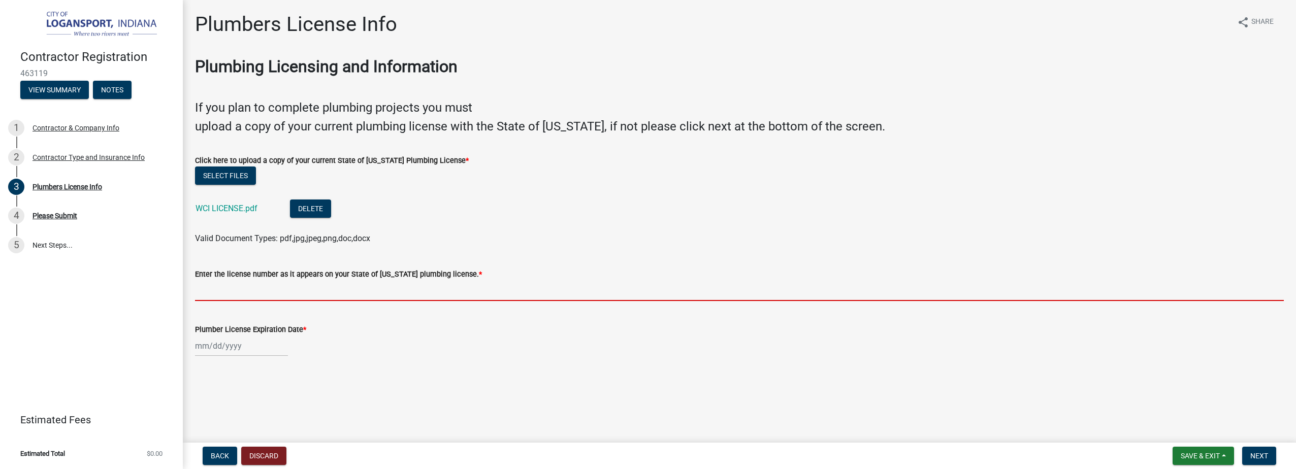
click at [335, 293] on input "Enter the license number as it appears on your State of Indiana plumbing licens…" at bounding box center [739, 290] width 1089 height 21
type input "CO19400079"
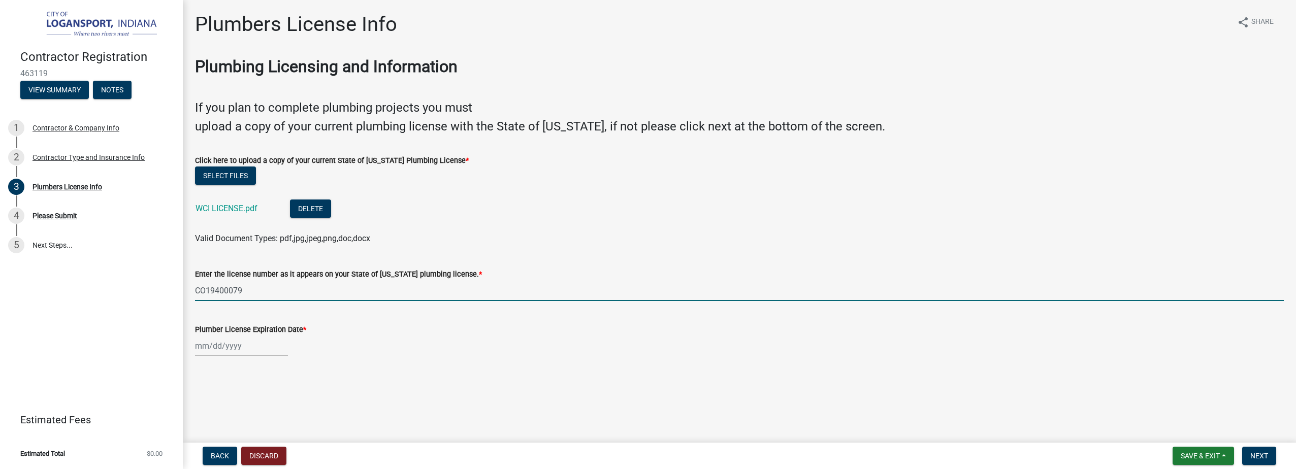
select select "8"
select select "2025"
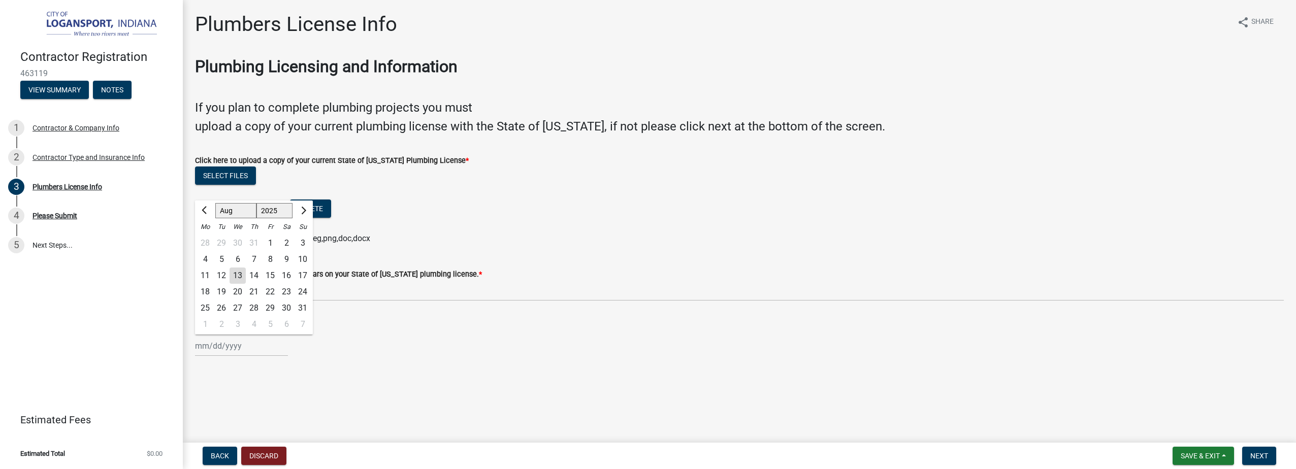
click at [243, 340] on div "[PERSON_NAME] Feb Mar Apr [PERSON_NAME][DATE] Oct Nov [DATE] 1526 1527 1528 152…" at bounding box center [241, 346] width 93 height 21
click at [303, 212] on span "Next month" at bounding box center [303, 211] width 8 height 8
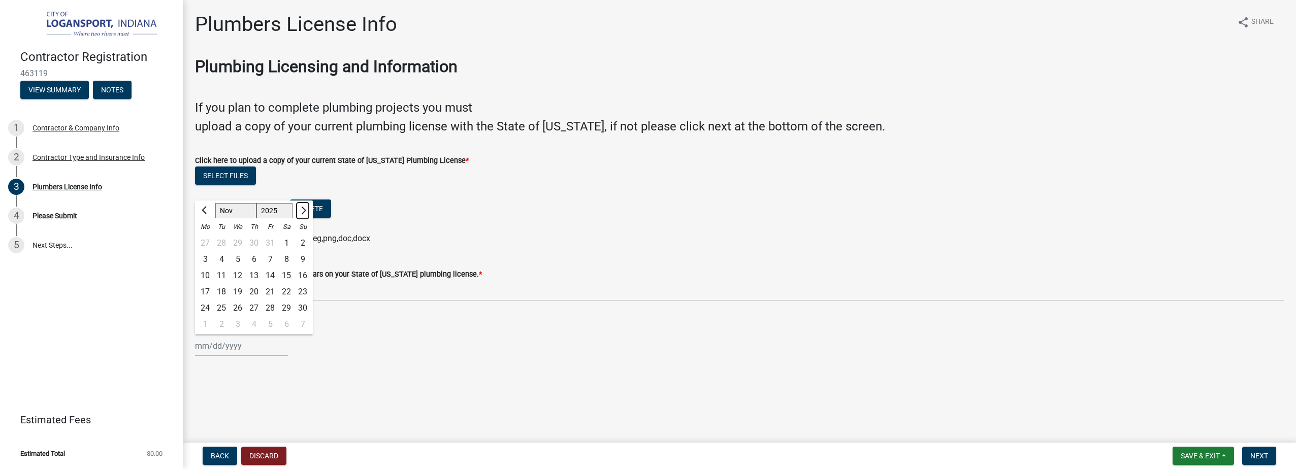
select select "12"
click at [238, 307] on div "31" at bounding box center [238, 308] width 16 height 16
type input "12/31/2025"
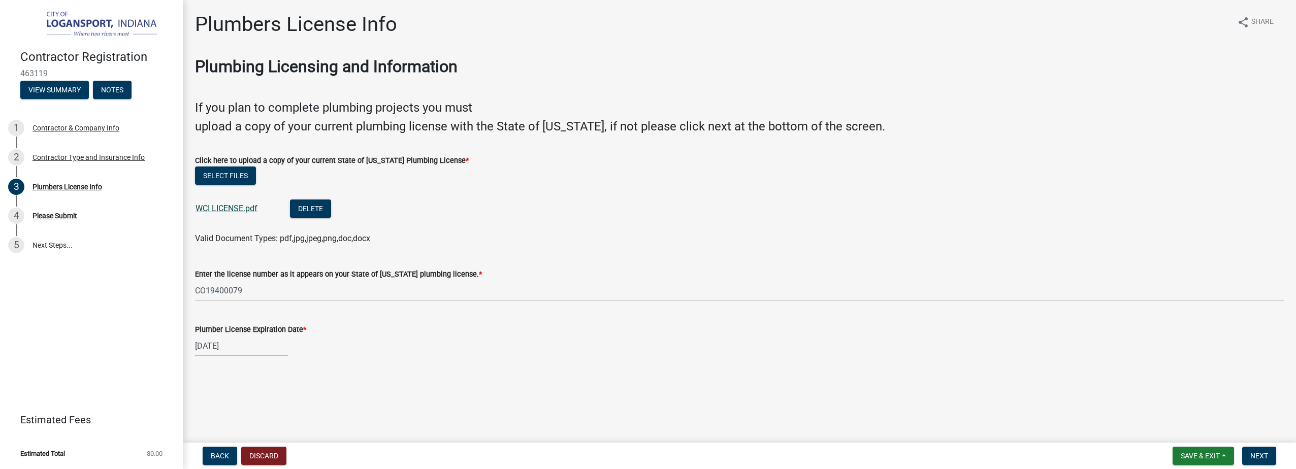
click at [221, 205] on link "WCI LICENSE.pdf" at bounding box center [227, 209] width 62 height 10
click at [1199, 451] on button "Save & Exit" at bounding box center [1203, 456] width 61 height 18
click at [1193, 393] on div "Save Save & Exit" at bounding box center [1193, 417] width 81 height 57
click at [1198, 400] on button "Save" at bounding box center [1193, 405] width 81 height 24
click at [1259, 461] on button "Next" at bounding box center [1259, 456] width 34 height 18
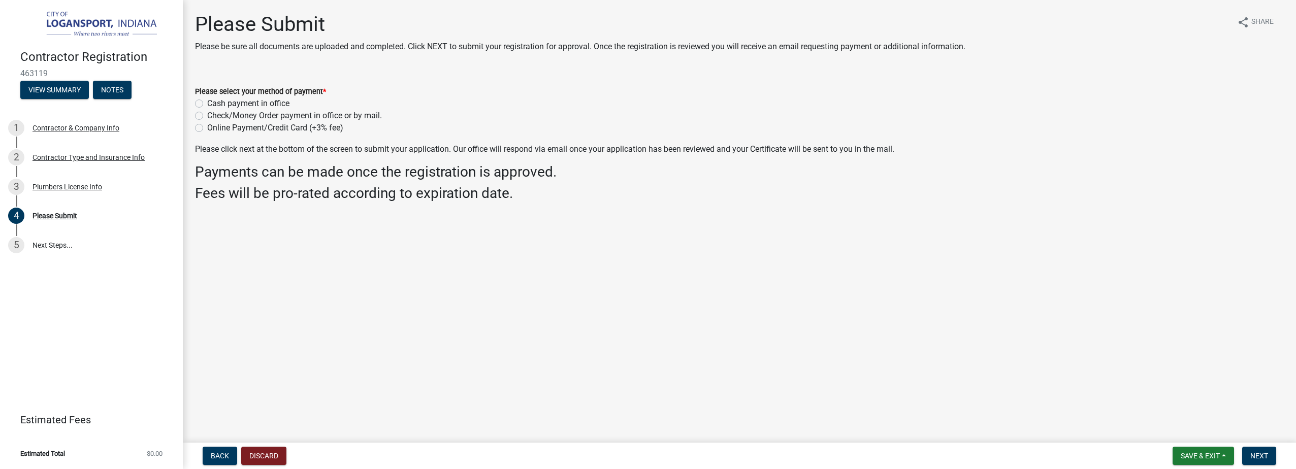
click at [265, 125] on label "Online Payment/Credit Card (+3% fee)" at bounding box center [275, 128] width 136 height 12
click at [214, 125] on input "Online Payment/Credit Card (+3% fee)" at bounding box center [210, 125] width 7 height 7
radio input "true"
click at [1254, 454] on span "Next" at bounding box center [1260, 456] width 18 height 8
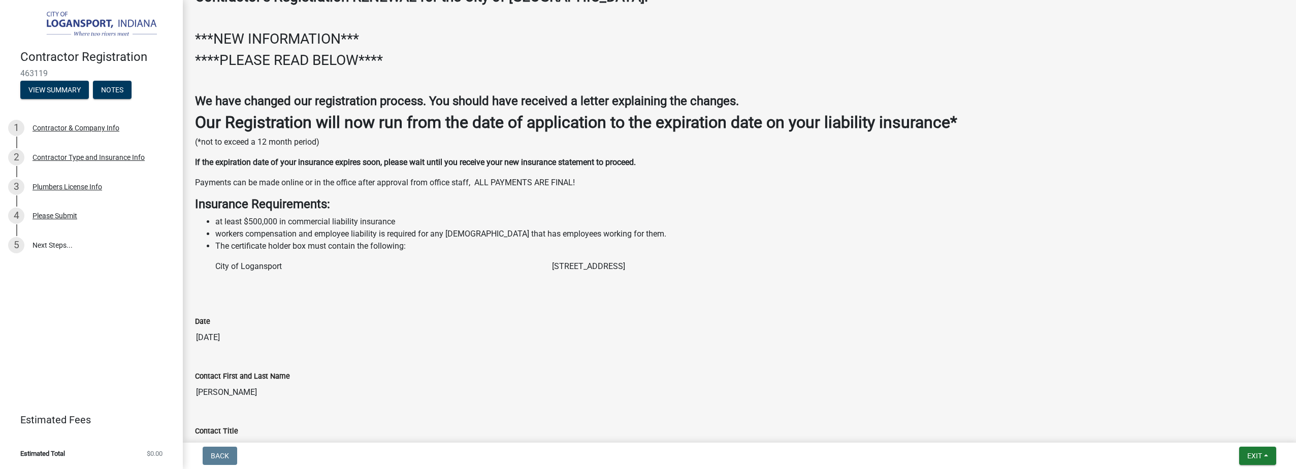
scroll to position [254, 0]
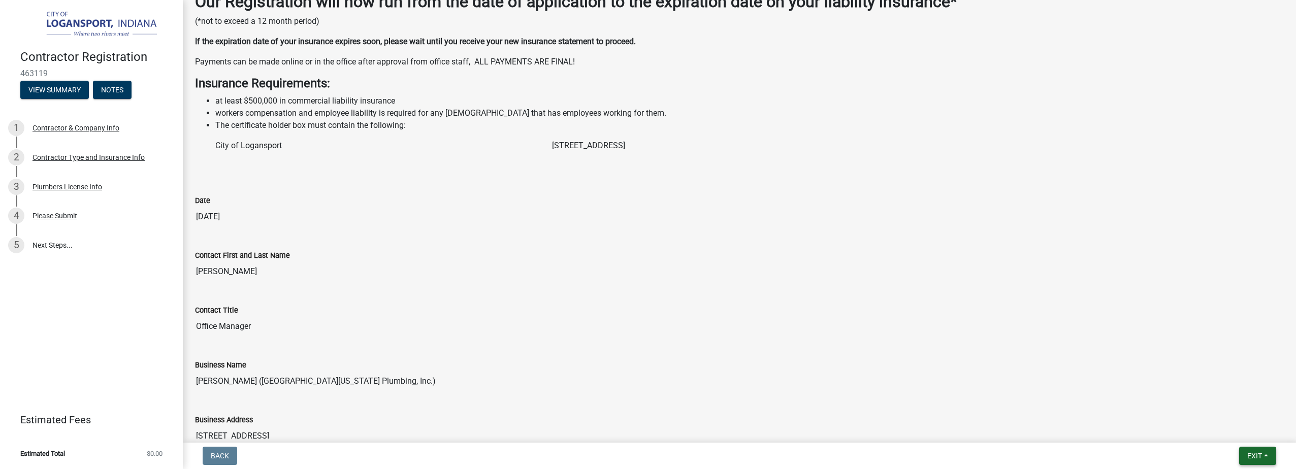
click at [1271, 459] on button "Exit" at bounding box center [1257, 456] width 37 height 18
click at [375, 306] on div "Contact Title" at bounding box center [739, 310] width 1089 height 12
click at [80, 128] on div "Contractor & Company Info" at bounding box center [76, 127] width 87 height 7
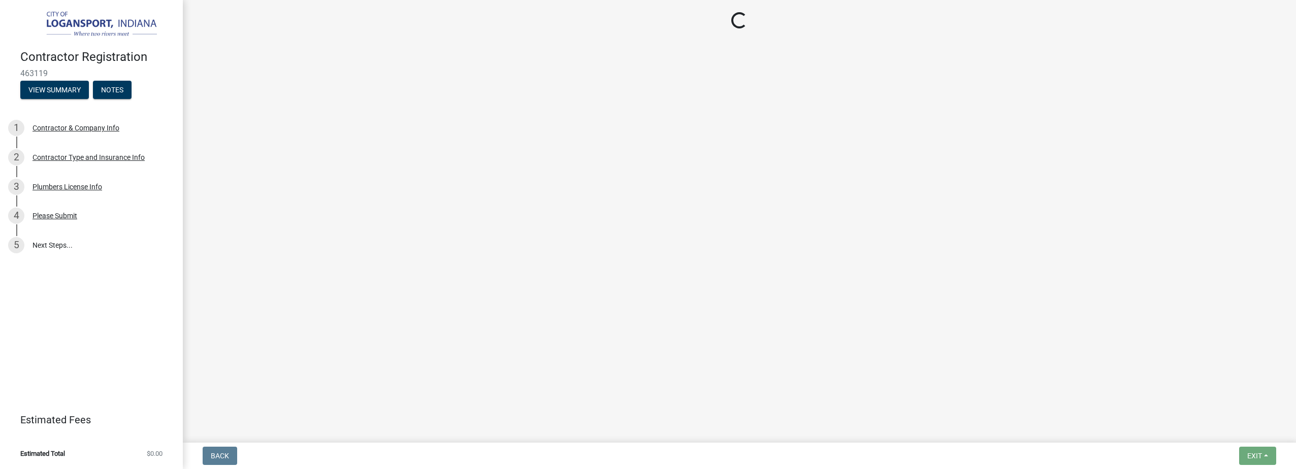
select select "IN"
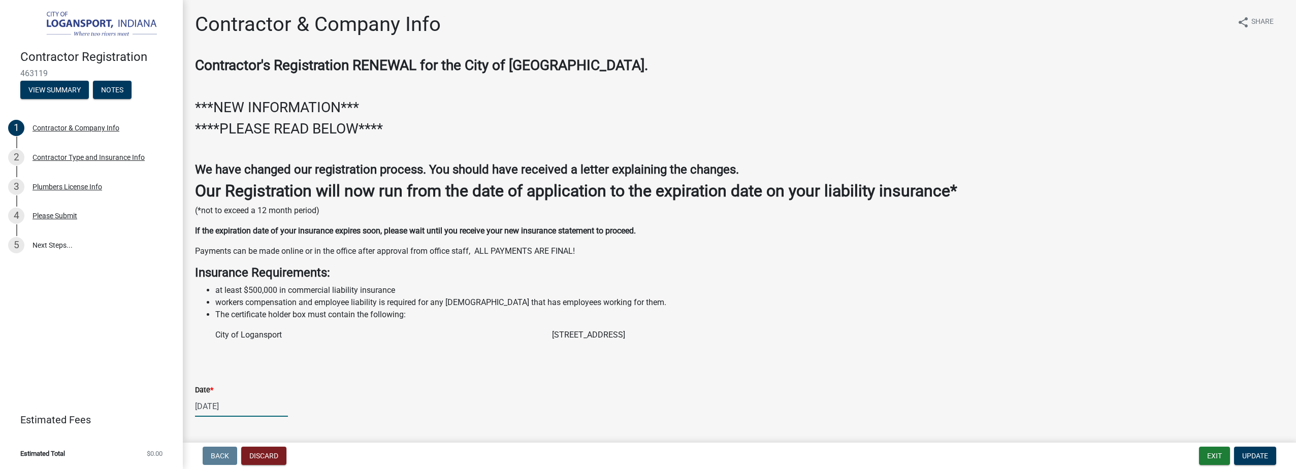
select select "8"
select select "2026"
click at [248, 409] on div "08/13/2026 Jan Feb Mar Apr May Jun Jul Aug Sep Oct Nov Dec 1526 1527 1528 1529 …" at bounding box center [241, 406] width 93 height 21
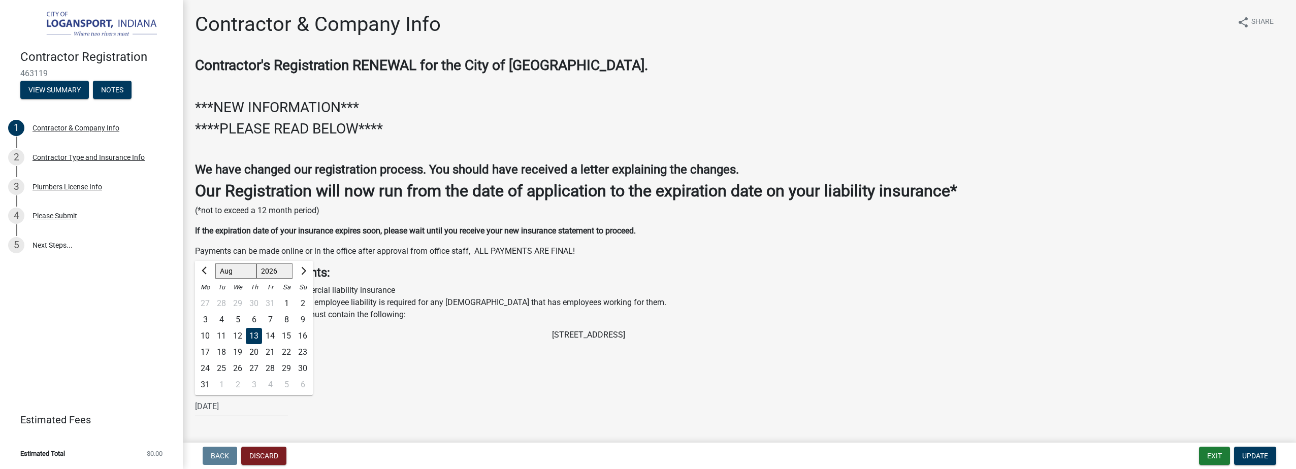
click at [248, 338] on div "13" at bounding box center [254, 336] width 16 height 16
select select "8"
select select "2026"
click at [238, 414] on div "08/13/2026 Jan Feb Mar Apr May Jun Jul Aug Sep Oct Nov Dec 1526 1527 1528 1529 …" at bounding box center [241, 406] width 93 height 21
click at [251, 334] on div "13" at bounding box center [254, 336] width 16 height 16
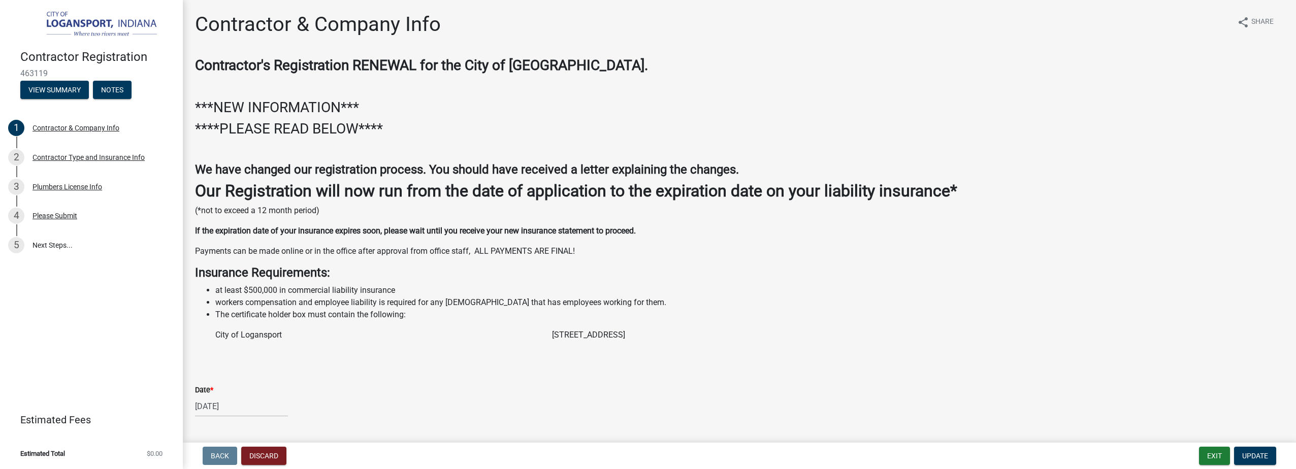
click at [227, 410] on div "[DATE]" at bounding box center [241, 406] width 93 height 21
select select "8"
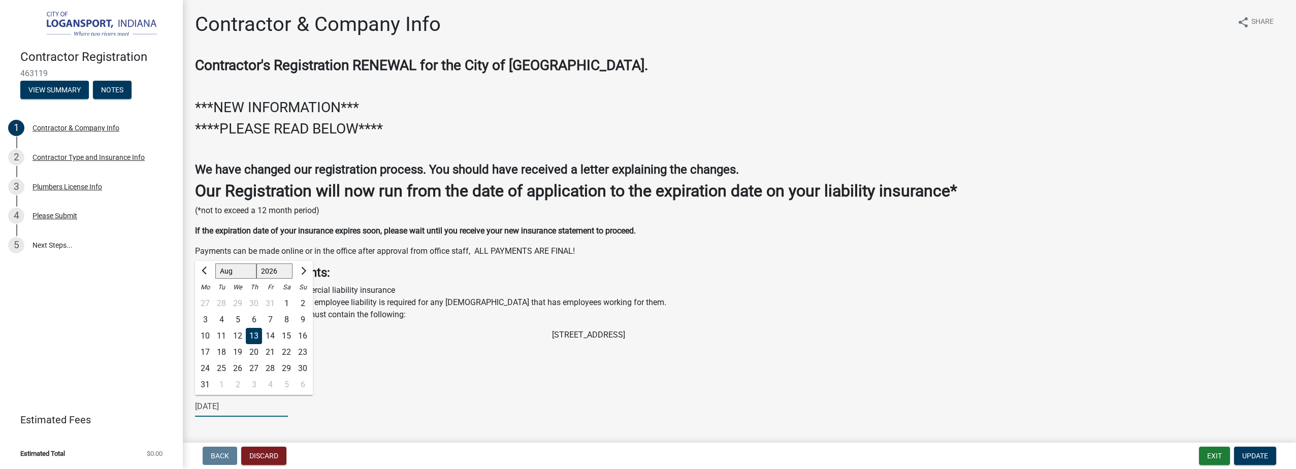
click at [285, 273] on select "1526 1527 1528 1529 1530 1531 1532 1533 1534 1535 1536 1537 1538 1539 1540 1541…" at bounding box center [275, 271] width 37 height 15
select select "2025"
click at [257, 264] on select "1526 1527 1528 1529 1530 1531 1532 1533 1534 1535 1536 1537 1538 1539 1540 1541…" at bounding box center [275, 271] width 37 height 15
click at [237, 334] on div "13" at bounding box center [238, 336] width 16 height 16
type input "[DATE]"
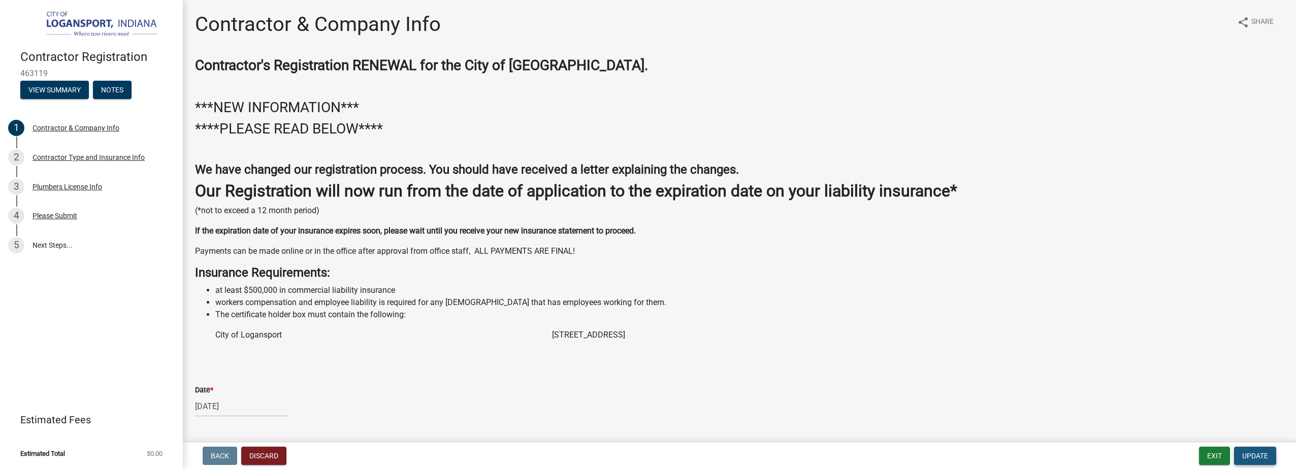
click at [1248, 459] on span "Update" at bounding box center [1255, 456] width 26 height 8
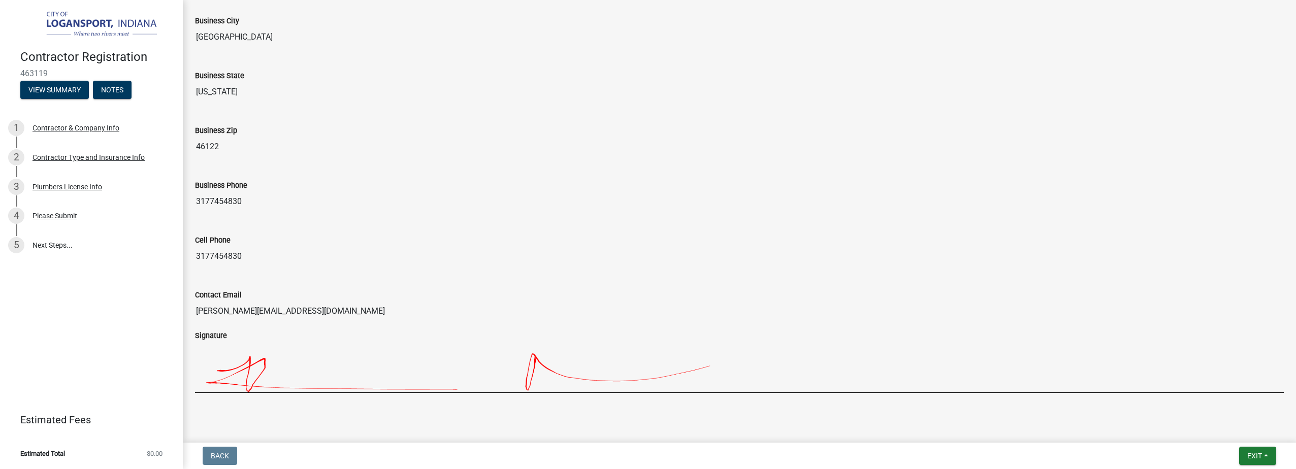
scroll to position [777, 0]
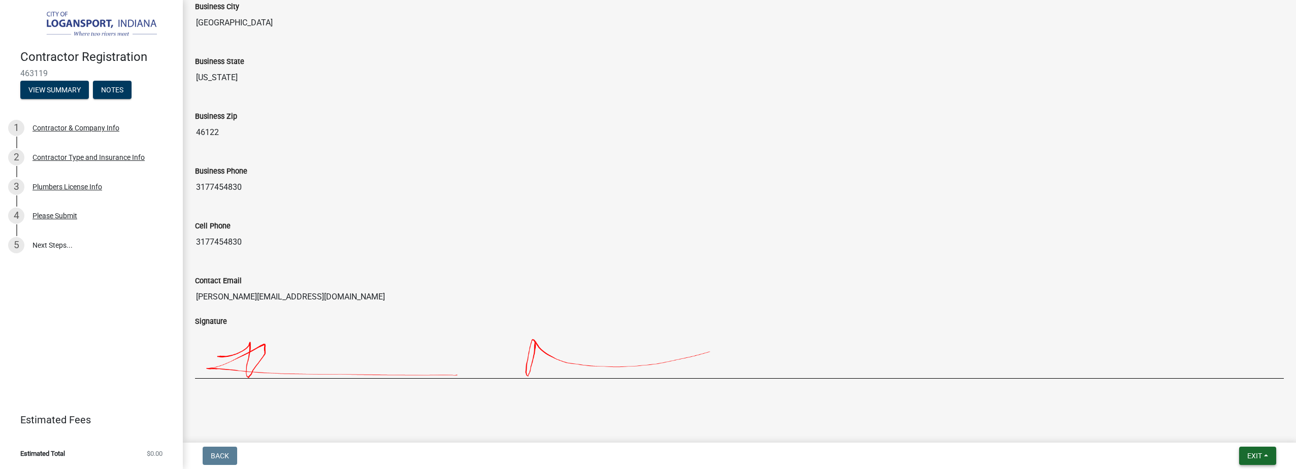
click at [1270, 453] on button "Exit" at bounding box center [1257, 456] width 37 height 18
click at [1251, 432] on button "Save & Exit" at bounding box center [1235, 430] width 81 height 24
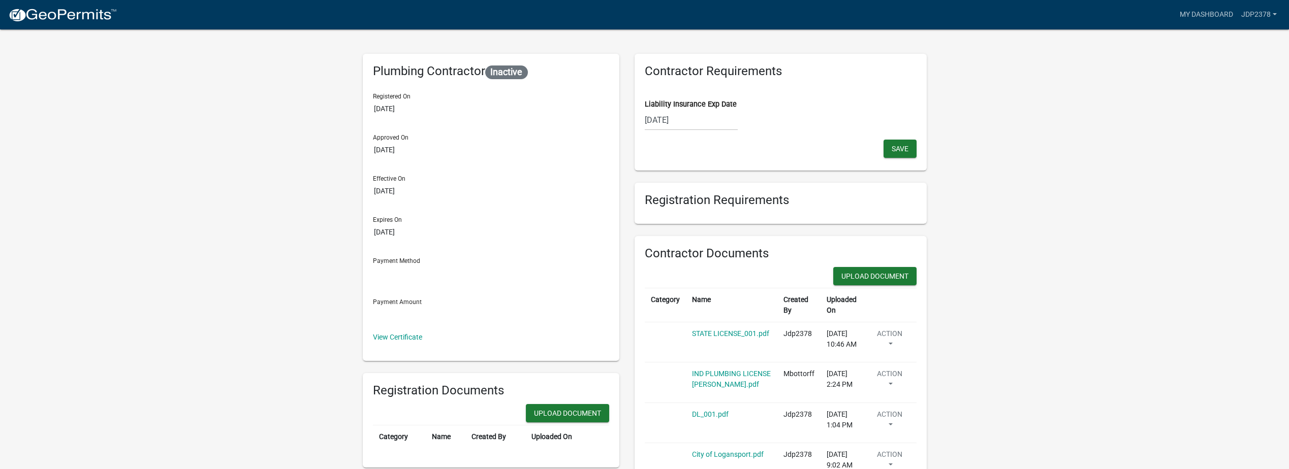
click at [692, 120] on div "[DATE]" at bounding box center [691, 120] width 93 height 21
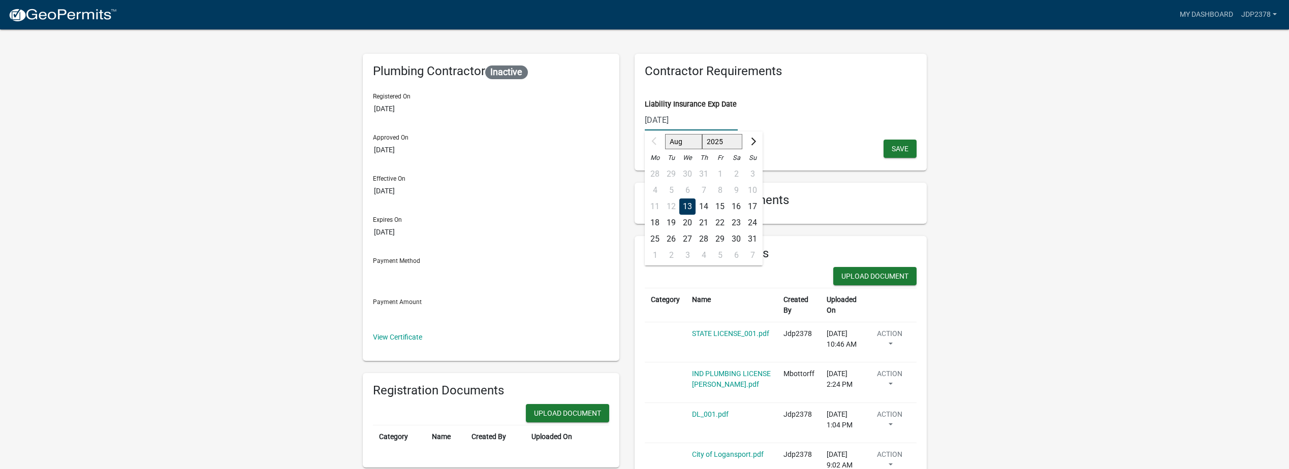
click at [724, 143] on select "2025 2026 2027 2028 2029 2030 2031 2032 2033 2034 2035 2036 2037 2038 2039 2040…" at bounding box center [721, 141] width 41 height 15
select select "2026"
click at [702, 134] on select "2025 2026 2027 2028 2029 2030 2031 2032 2033 2034 2035 2036 2037 2038 2039 2040…" at bounding box center [721, 141] width 41 height 15
click at [700, 204] on div "13" at bounding box center [703, 207] width 16 height 16
type input "[DATE]"
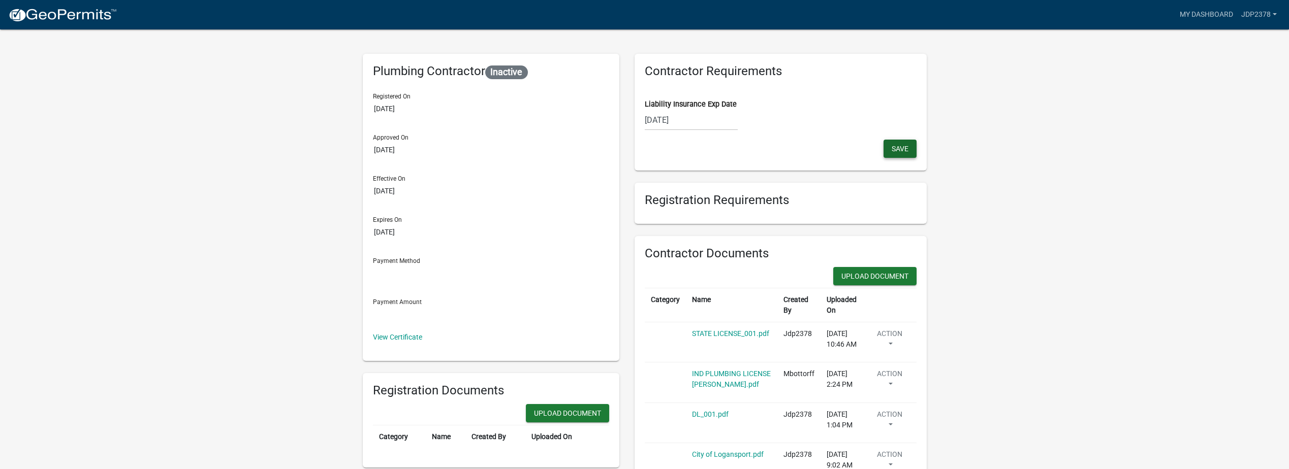
click at [911, 152] on button "Save" at bounding box center [899, 149] width 33 height 18
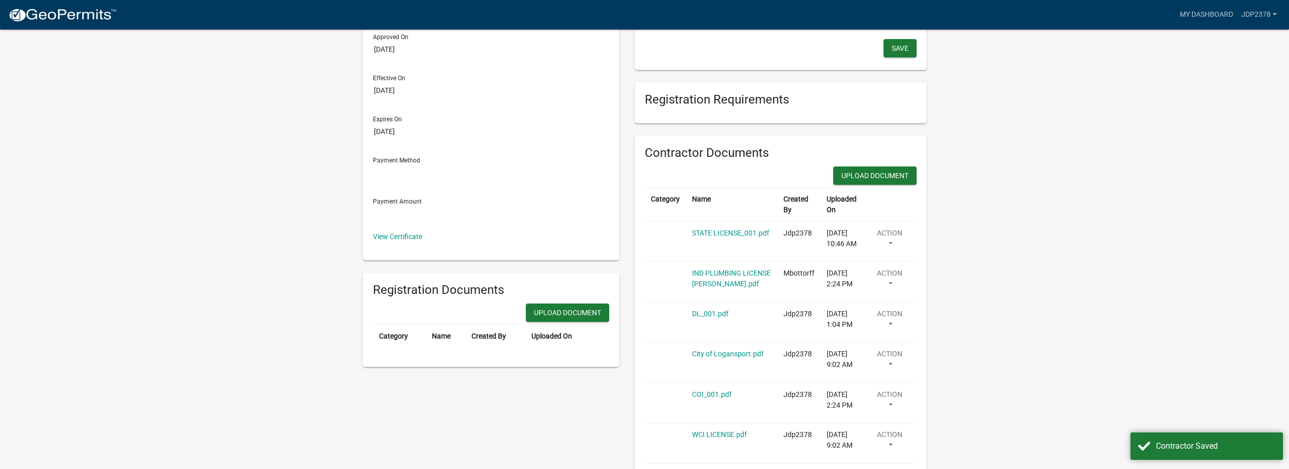
scroll to position [102, 0]
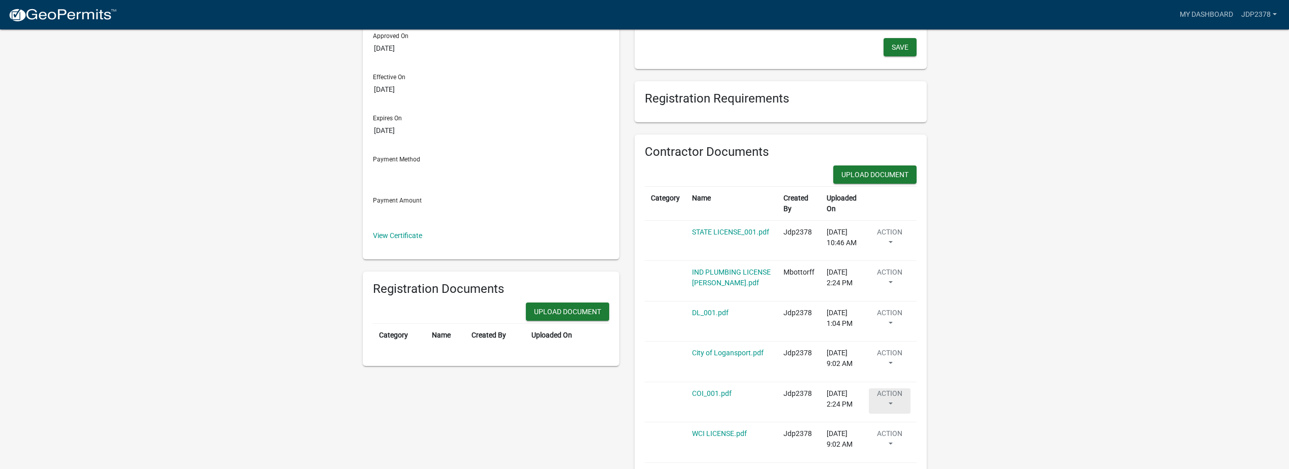
click at [887, 252] on button "Action" at bounding box center [890, 239] width 42 height 25
click at [898, 374] on link "Edit" at bounding box center [909, 372] width 81 height 24
click at [735, 398] on input "COI_001.pdf" at bounding box center [731, 399] width 79 height 21
drag, startPoint x: 735, startPoint y: 398, endPoint x: 1193, endPoint y: 299, distance: 468.3
click at [1193, 299] on wm-user-contractor-registration-details "more_horiz My Dashboard Jdp2378 Account Contractor Profile Logout Plumbing Cont…" at bounding box center [644, 387] width 1289 height 953
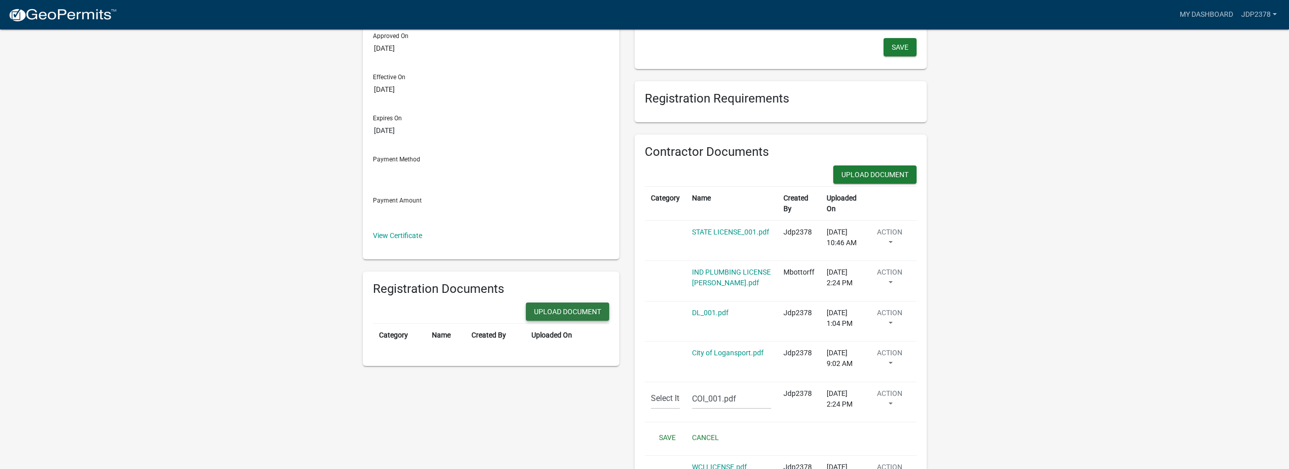
click at [557, 309] on button "Upload Document" at bounding box center [567, 312] width 83 height 18
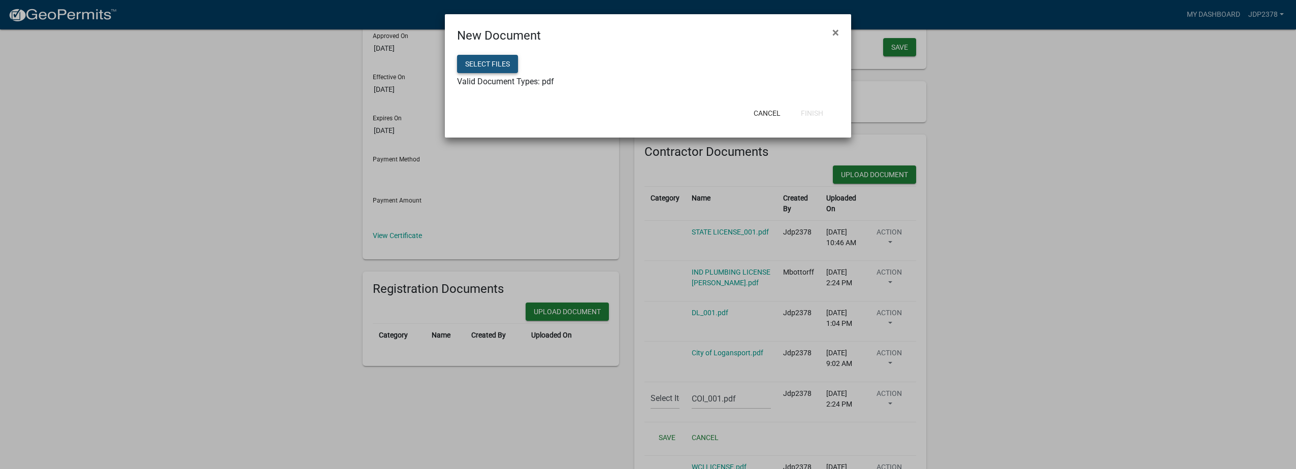
click at [498, 70] on button "Select files" at bounding box center [487, 64] width 61 height 18
click at [816, 114] on button "Finish" at bounding box center [812, 113] width 39 height 18
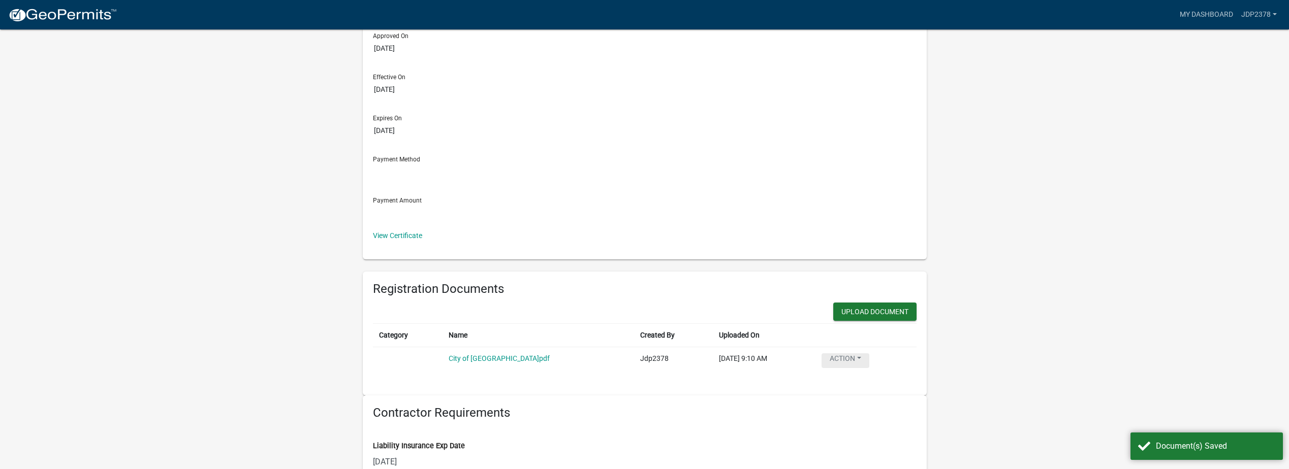
click at [844, 359] on button "Action" at bounding box center [845, 361] width 48 height 15
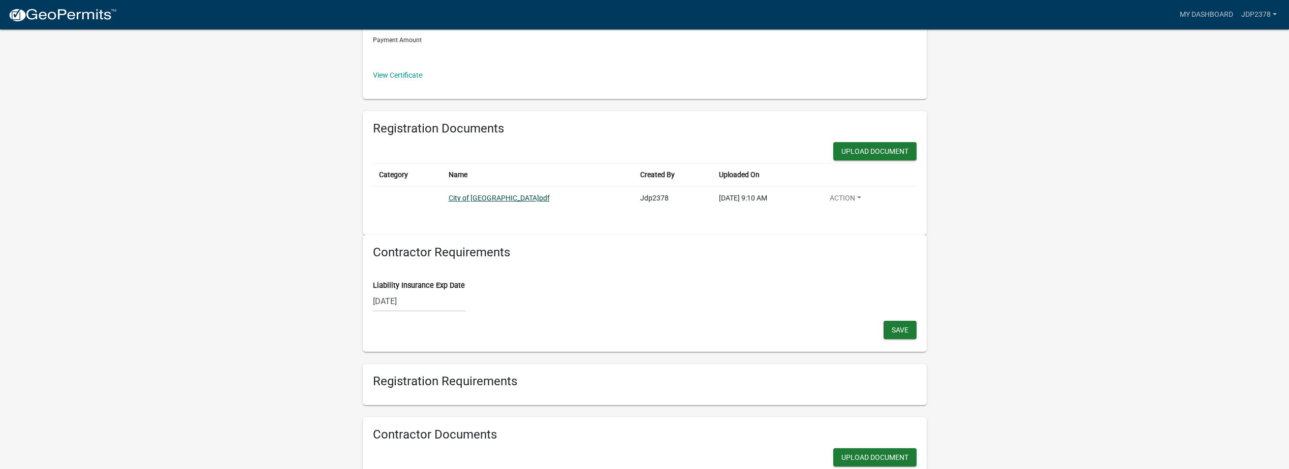
scroll to position [305, 0]
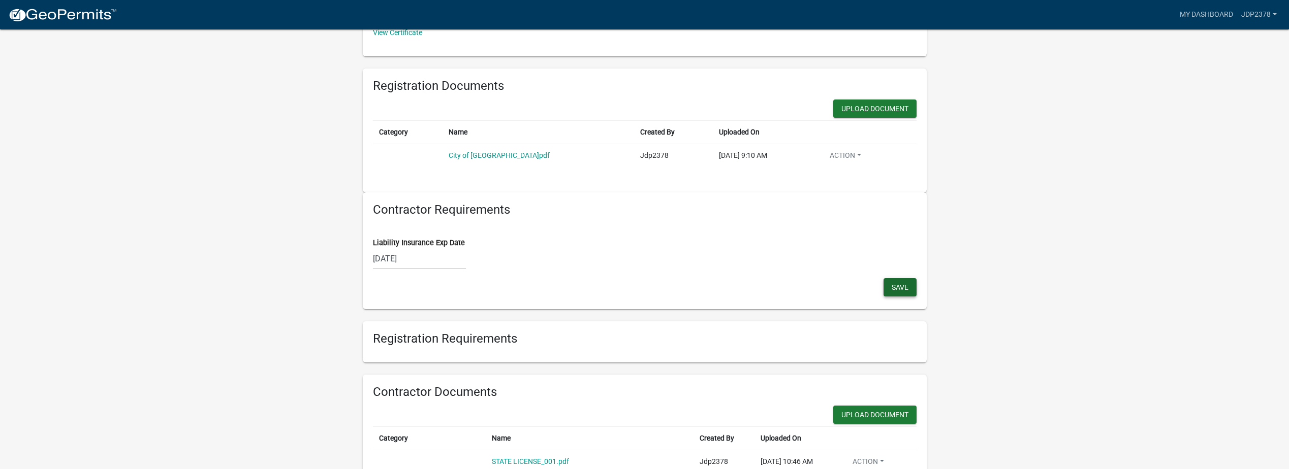
click at [895, 284] on span "Save" at bounding box center [899, 287] width 17 height 8
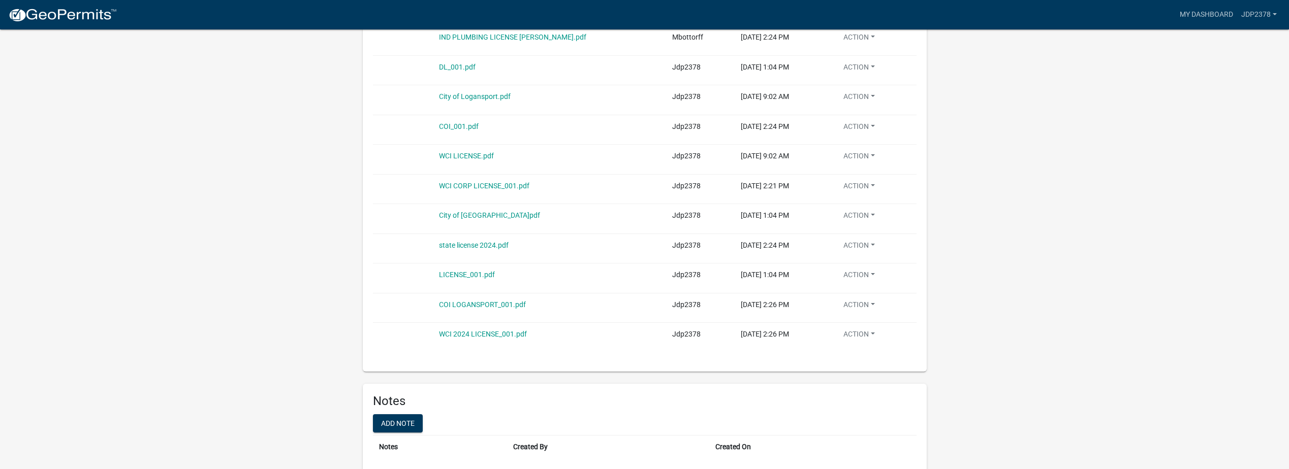
scroll to position [767, 0]
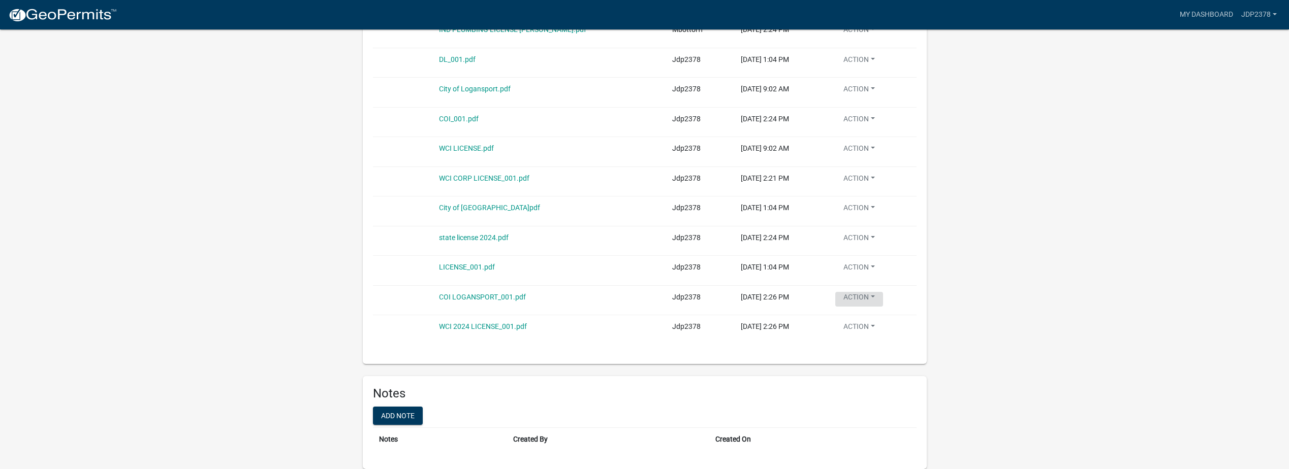
click at [873, 10] on button "Action" at bounding box center [859, 2] width 48 height 15
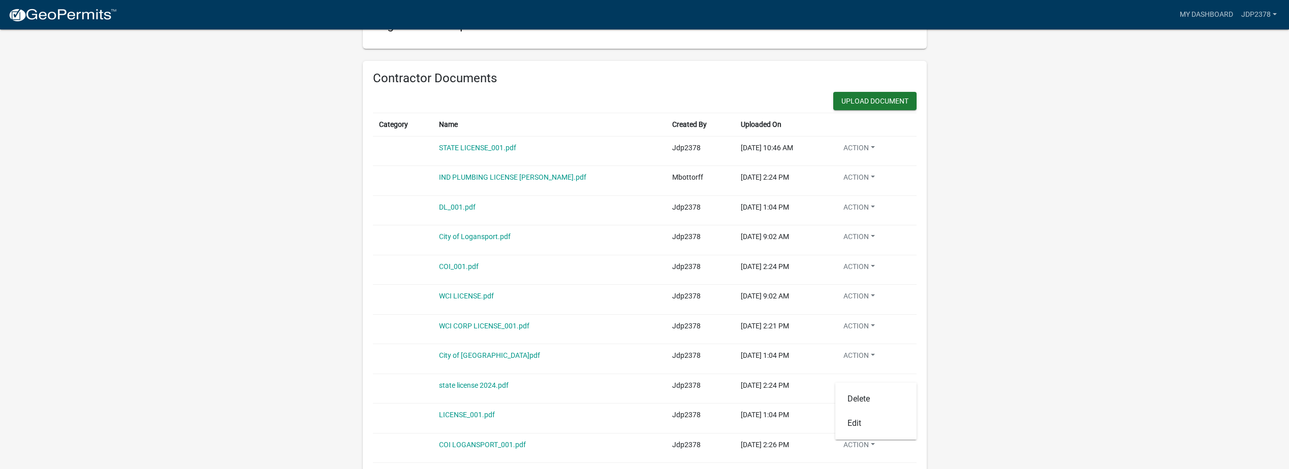
scroll to position [513, 0]
